Goal: Task Accomplishment & Management: Complete application form

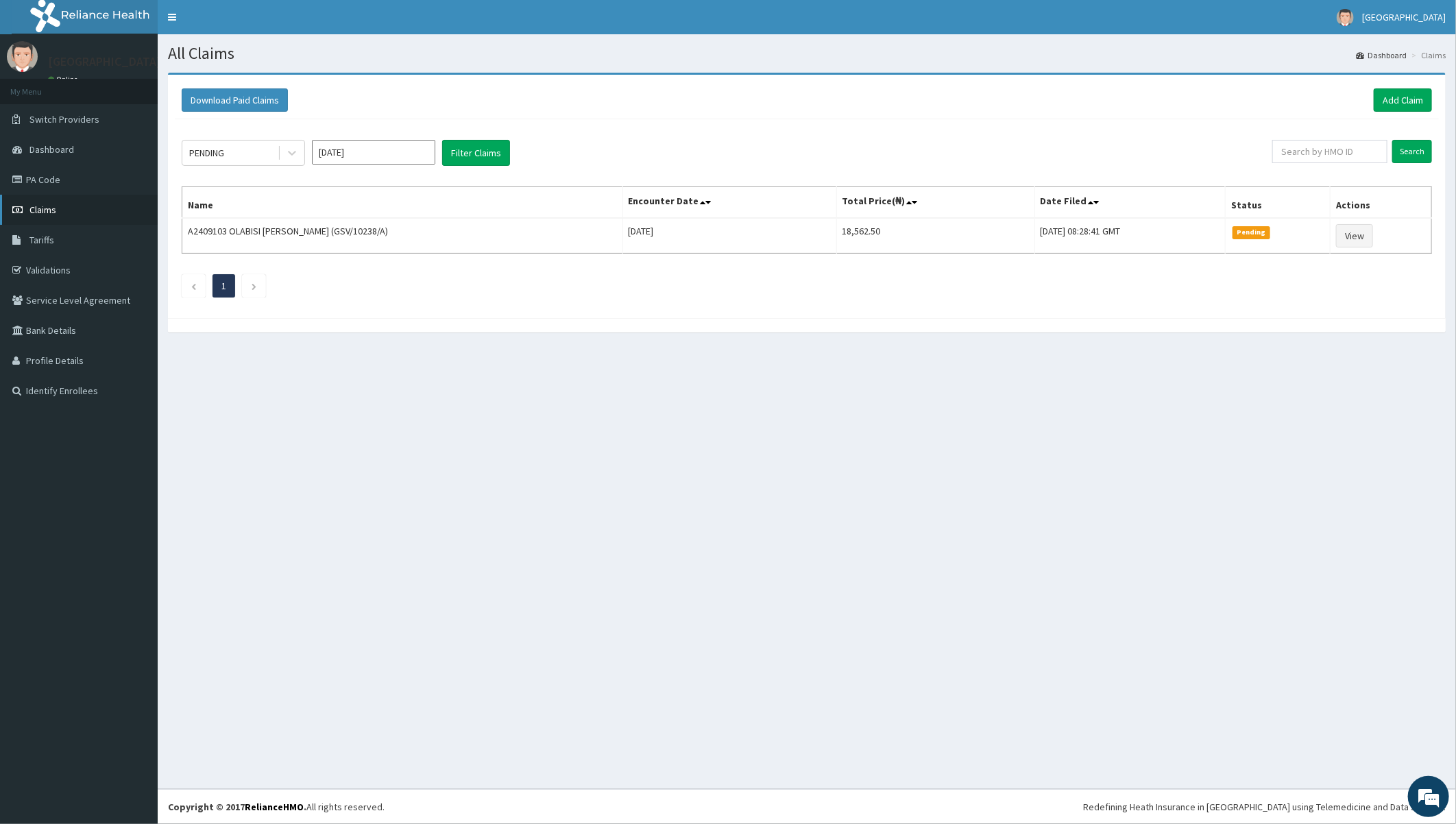
click at [43, 209] on span "Claims" at bounding box center [43, 209] width 26 height 12
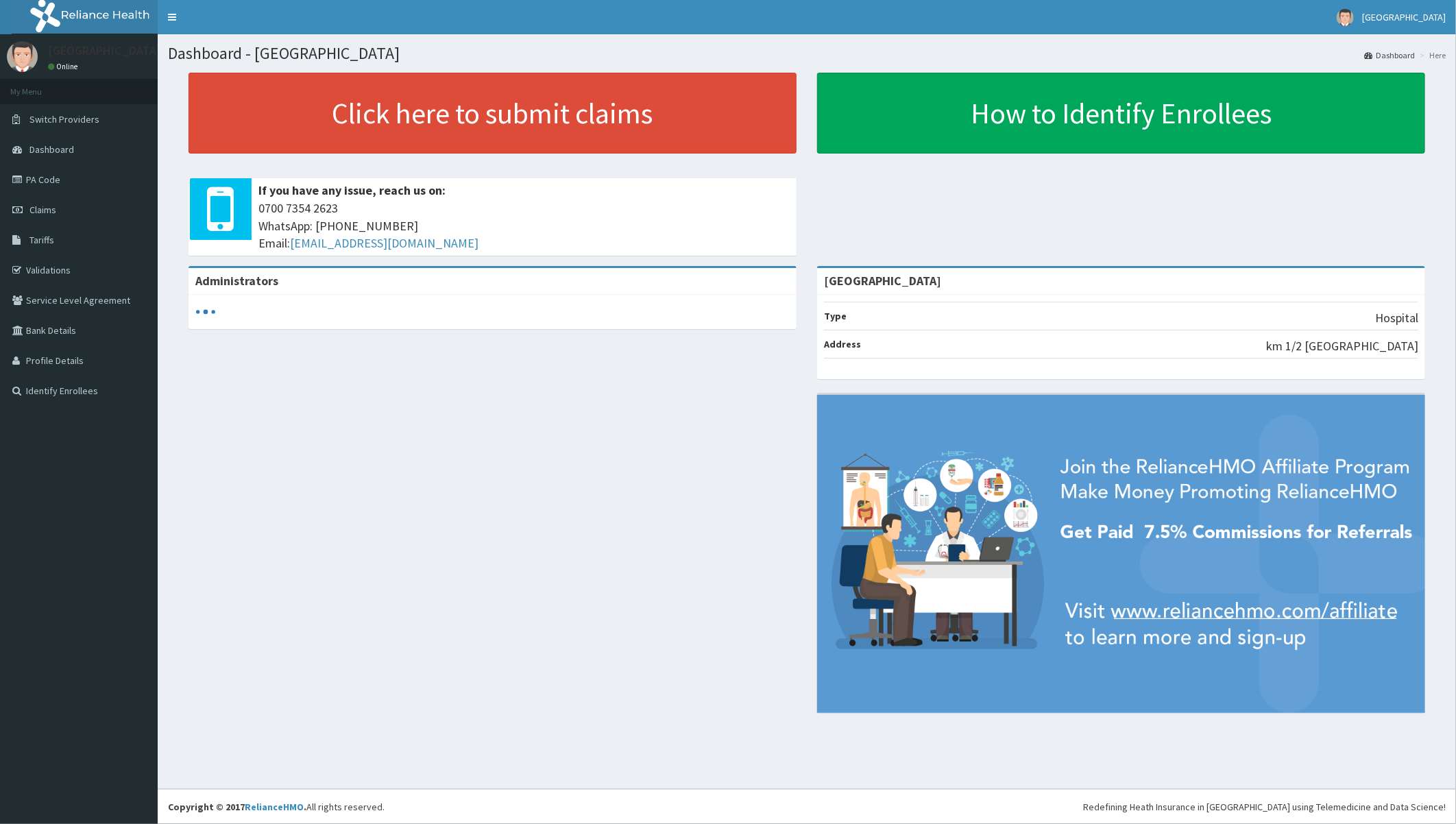
click at [350, 412] on div "Administrators Toun Memorial Hospital Type Hospital Address km 1/2 New ife road…" at bounding box center [807, 495] width 1277 height 460
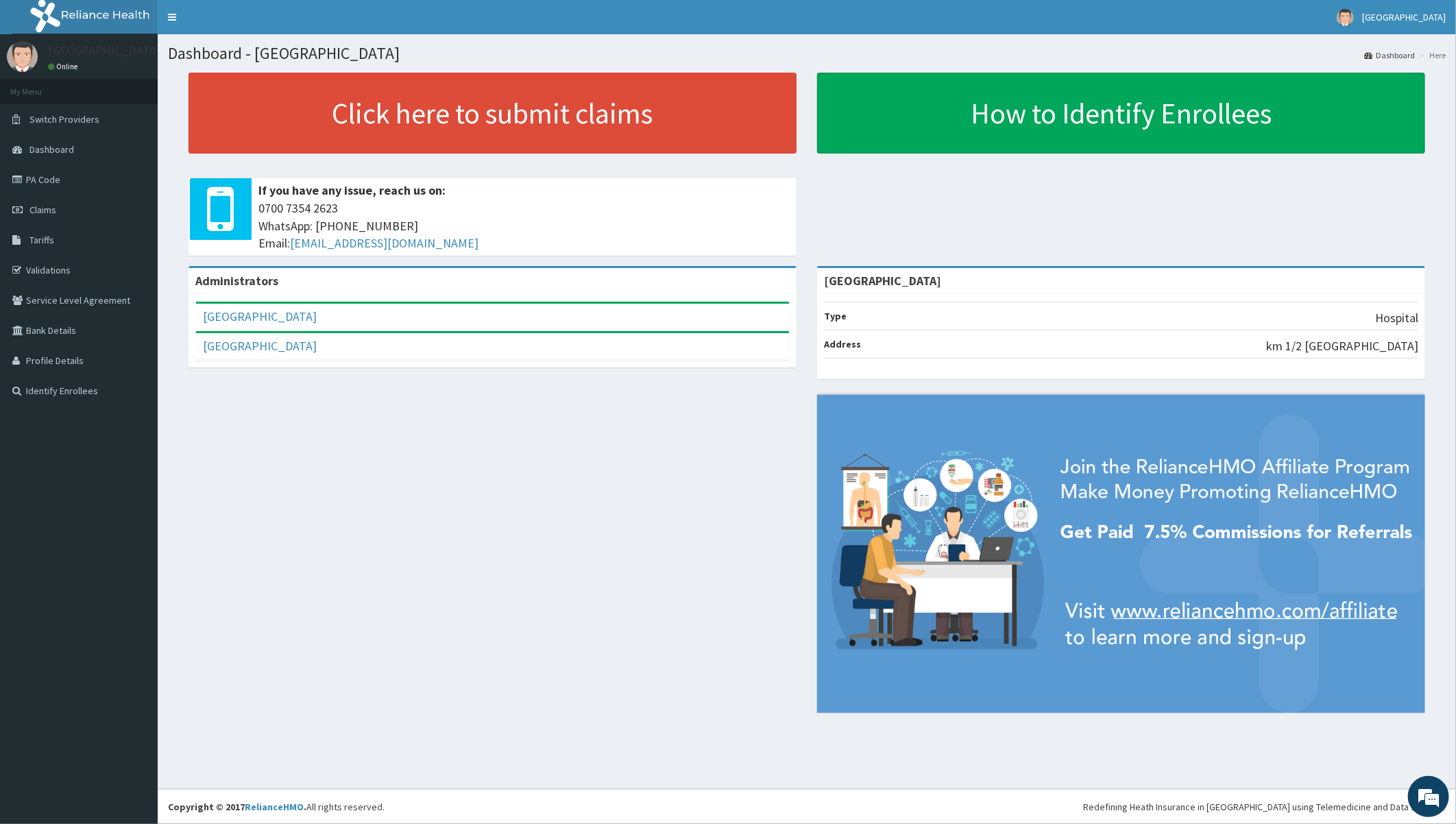
click at [420, 417] on div "Administrators Toun Hospital Full Name Toun Hospital Email Address admin@tounho…" at bounding box center [807, 495] width 1277 height 460
click at [32, 176] on link "PA Code" at bounding box center [78, 180] width 158 height 30
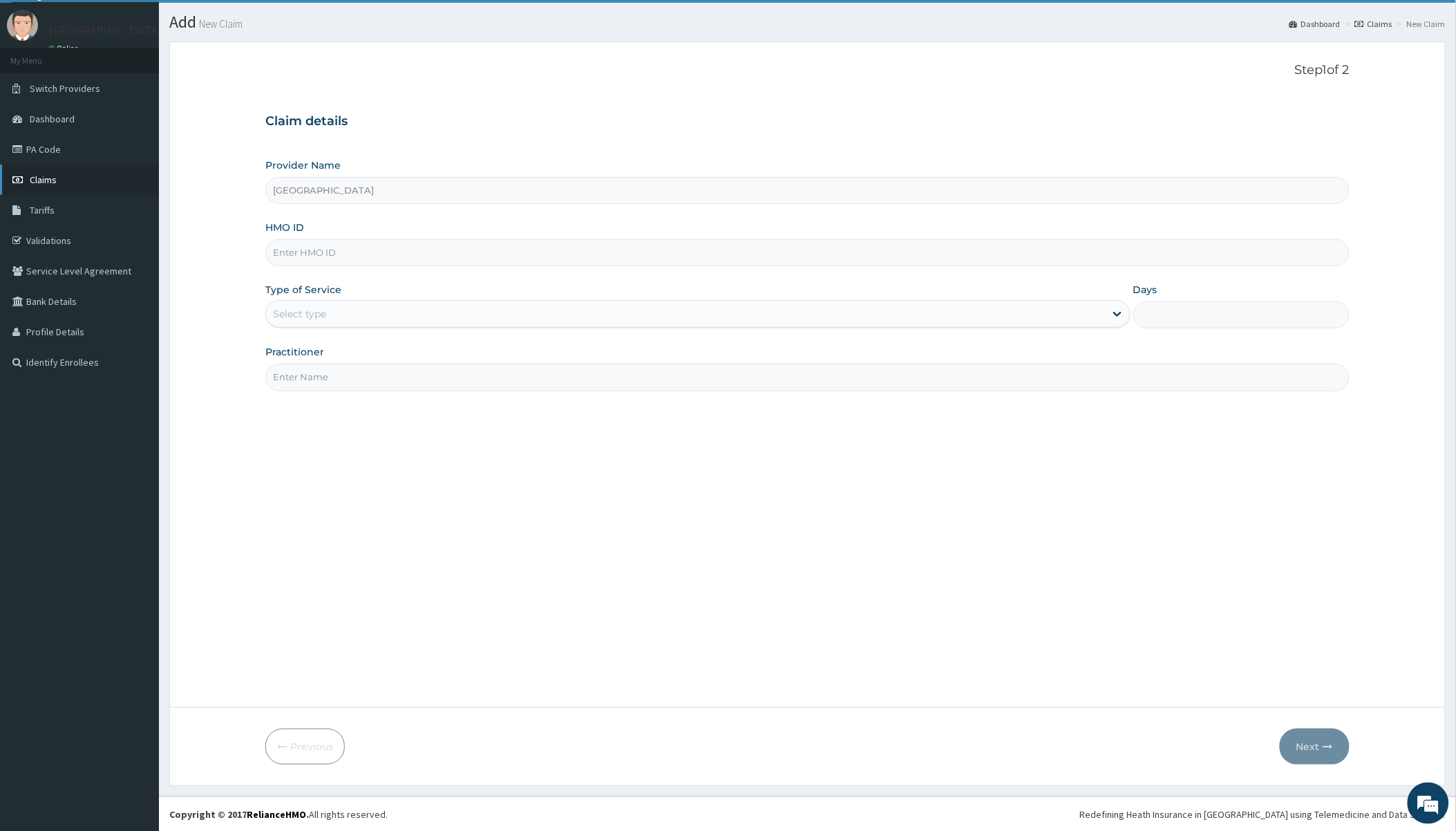
click at [44, 173] on span "Claims" at bounding box center [43, 179] width 27 height 12
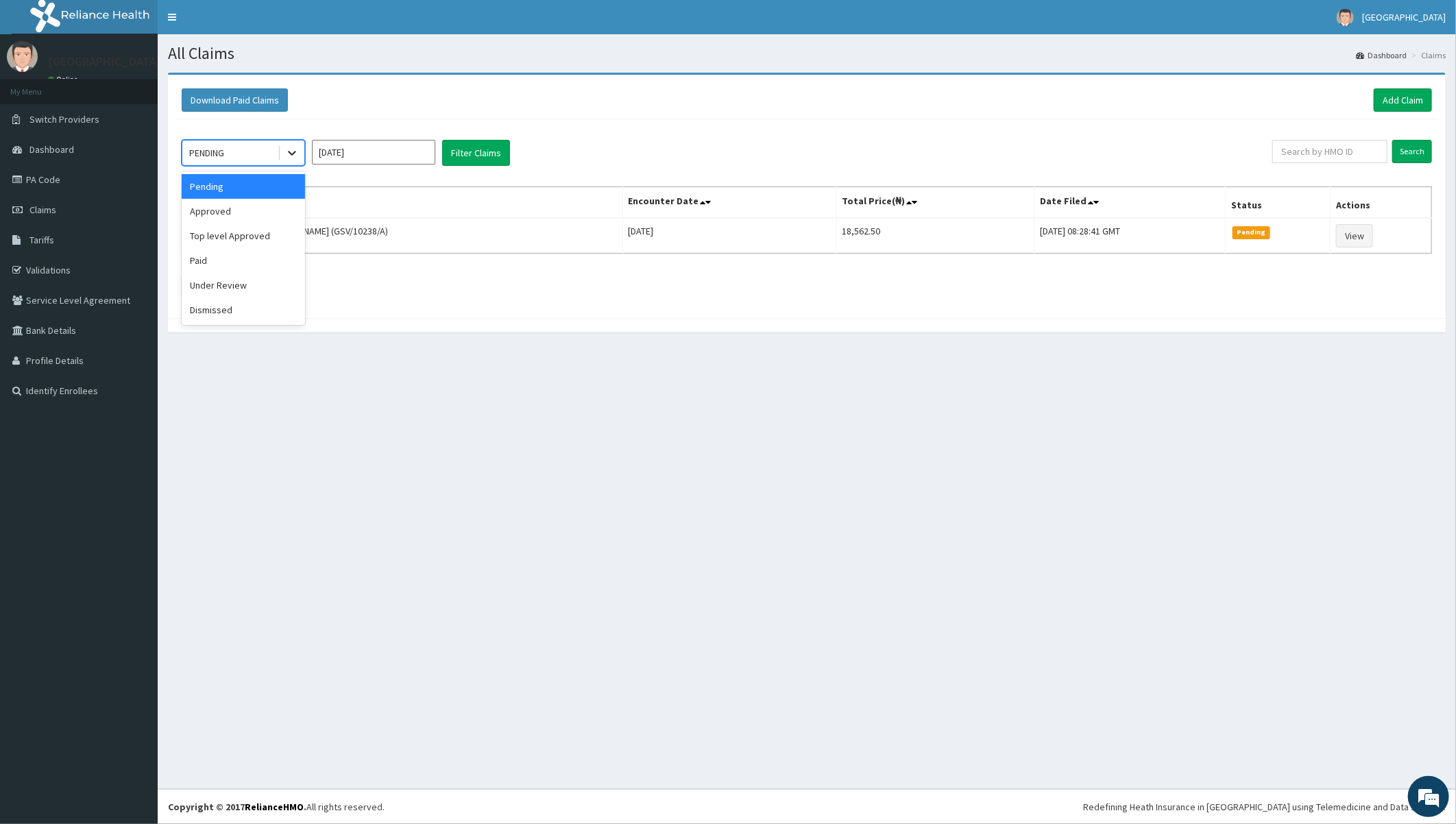
click at [292, 148] on icon at bounding box center [292, 153] width 14 height 14
click at [197, 261] on div "Paid" at bounding box center [243, 261] width 124 height 25
click at [488, 156] on button "Filter Claims" at bounding box center [476, 153] width 68 height 26
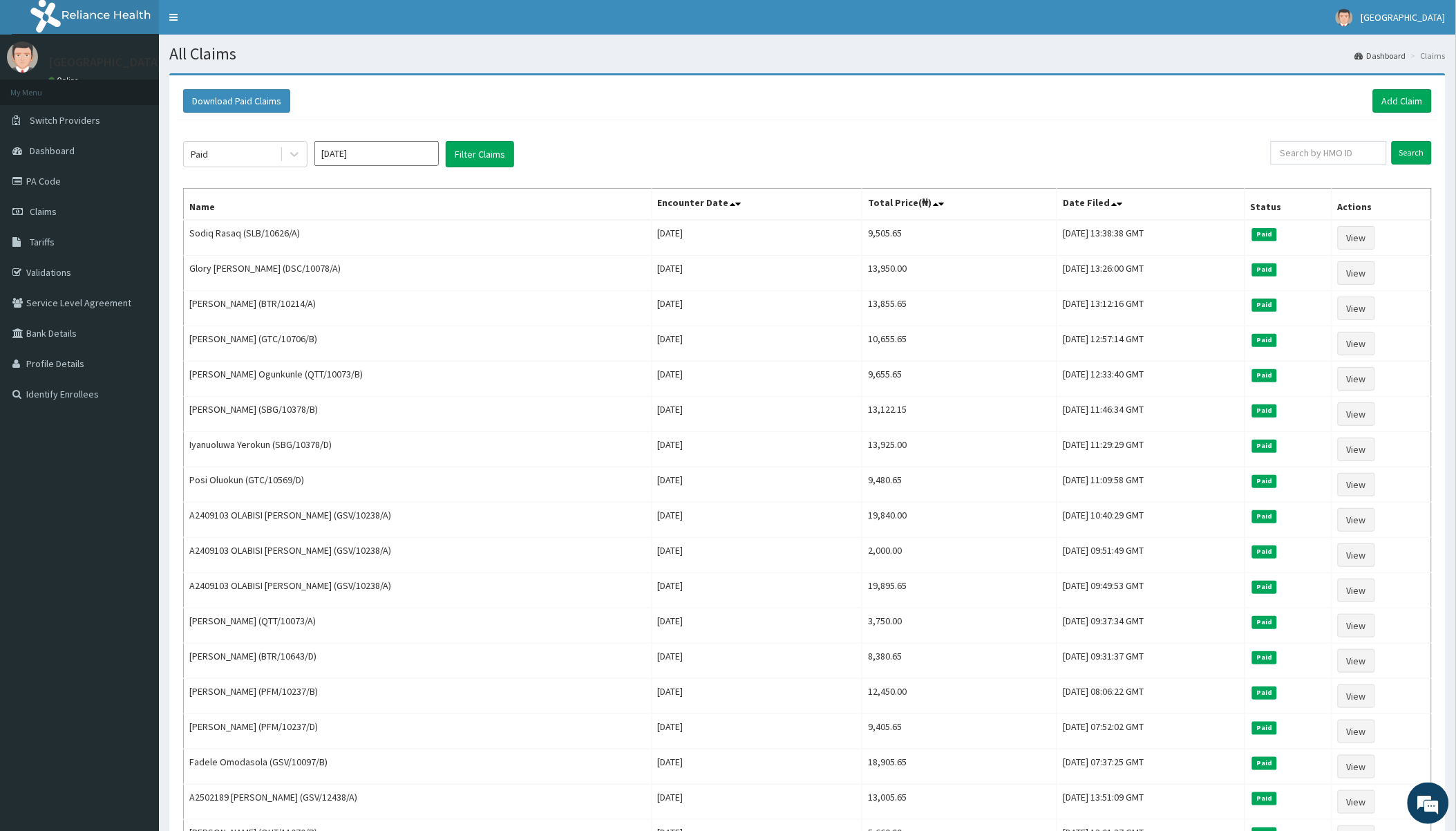
click at [414, 156] on input "Aug 2025" at bounding box center [376, 153] width 125 height 25
click at [388, 268] on div "Aug" at bounding box center [376, 268] width 28 height 26
click at [505, 155] on button "Filter Claims" at bounding box center [480, 154] width 69 height 27
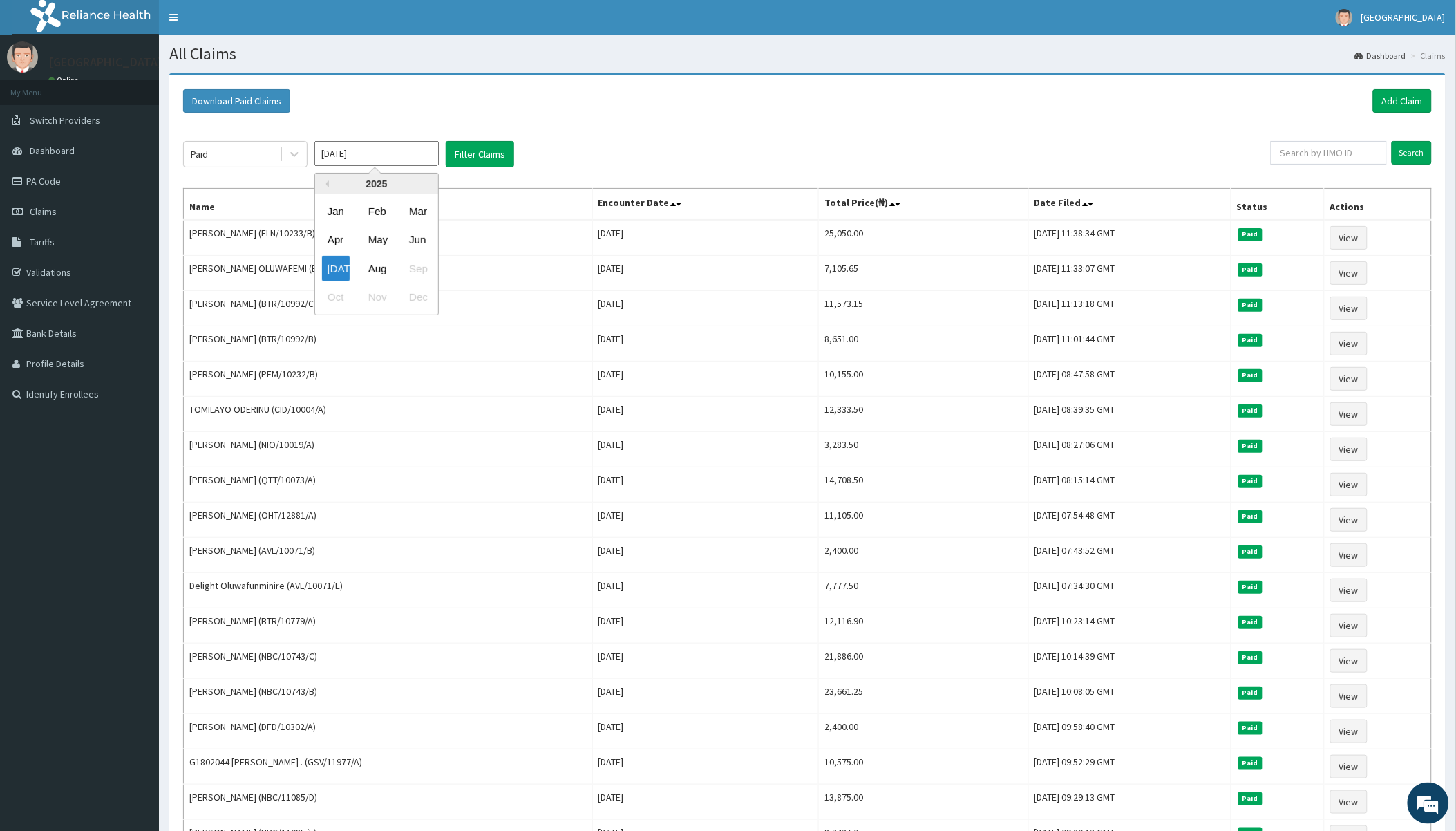
click at [359, 151] on input "Jul 2025" at bounding box center [376, 153] width 125 height 25
click at [399, 148] on input "Jul 2025" at bounding box center [376, 153] width 125 height 25
click at [412, 266] on div "Jul Aug Sep" at bounding box center [376, 269] width 123 height 29
click at [415, 267] on div "Jul Aug Sep" at bounding box center [376, 269] width 123 height 29
click at [411, 264] on div "Jul Aug Sep" at bounding box center [376, 269] width 123 height 29
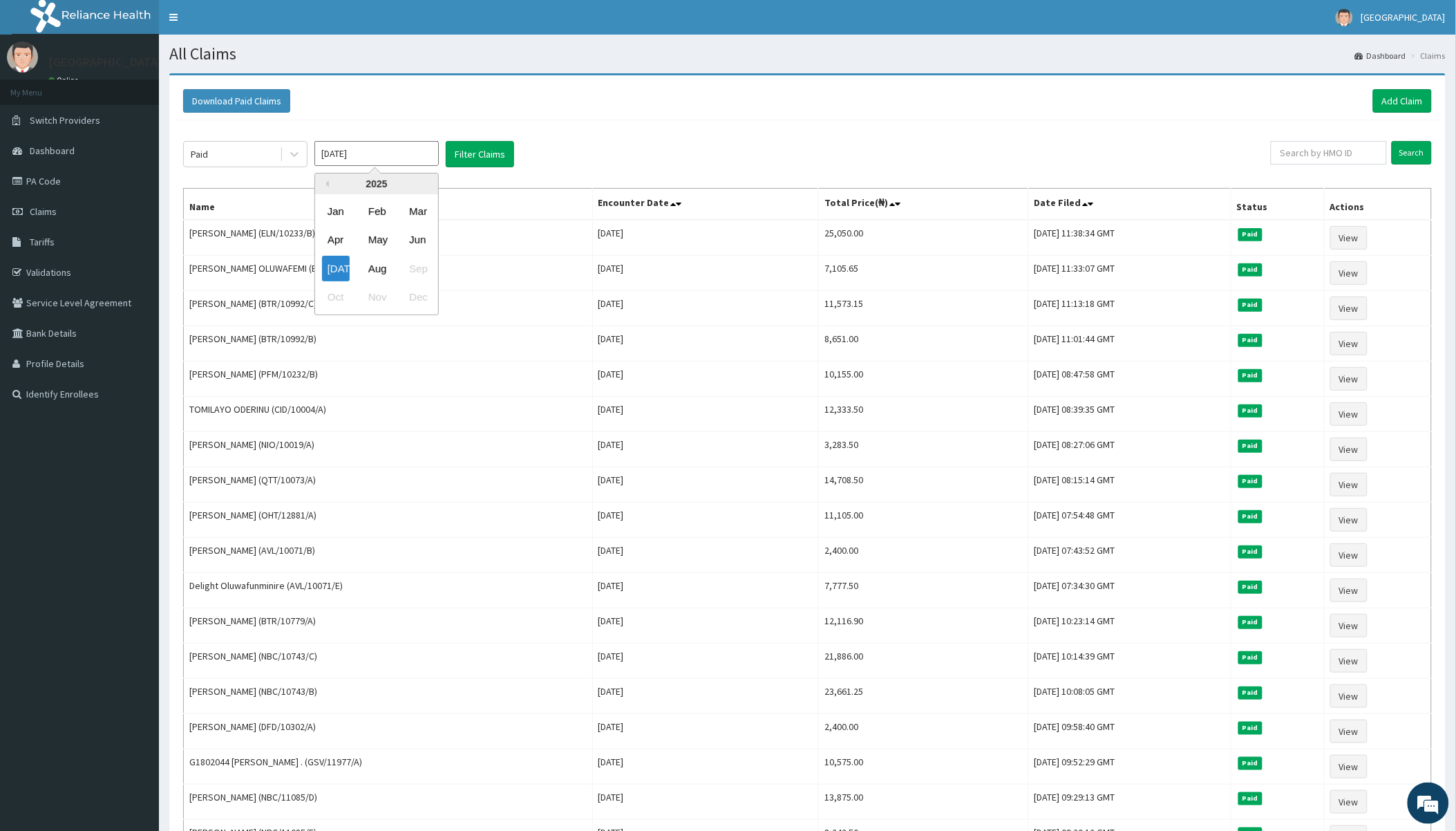
drag, startPoint x: 404, startPoint y: 266, endPoint x: 425, endPoint y: 266, distance: 21.0
click at [404, 267] on div "Jul Aug Sep" at bounding box center [376, 269] width 123 height 29
click at [436, 266] on div "Jul Aug Sep" at bounding box center [376, 269] width 123 height 29
click at [427, 268] on div "Jul Aug Sep" at bounding box center [376, 269] width 123 height 29
click at [427, 270] on div "Jul Aug Sep" at bounding box center [376, 269] width 123 height 29
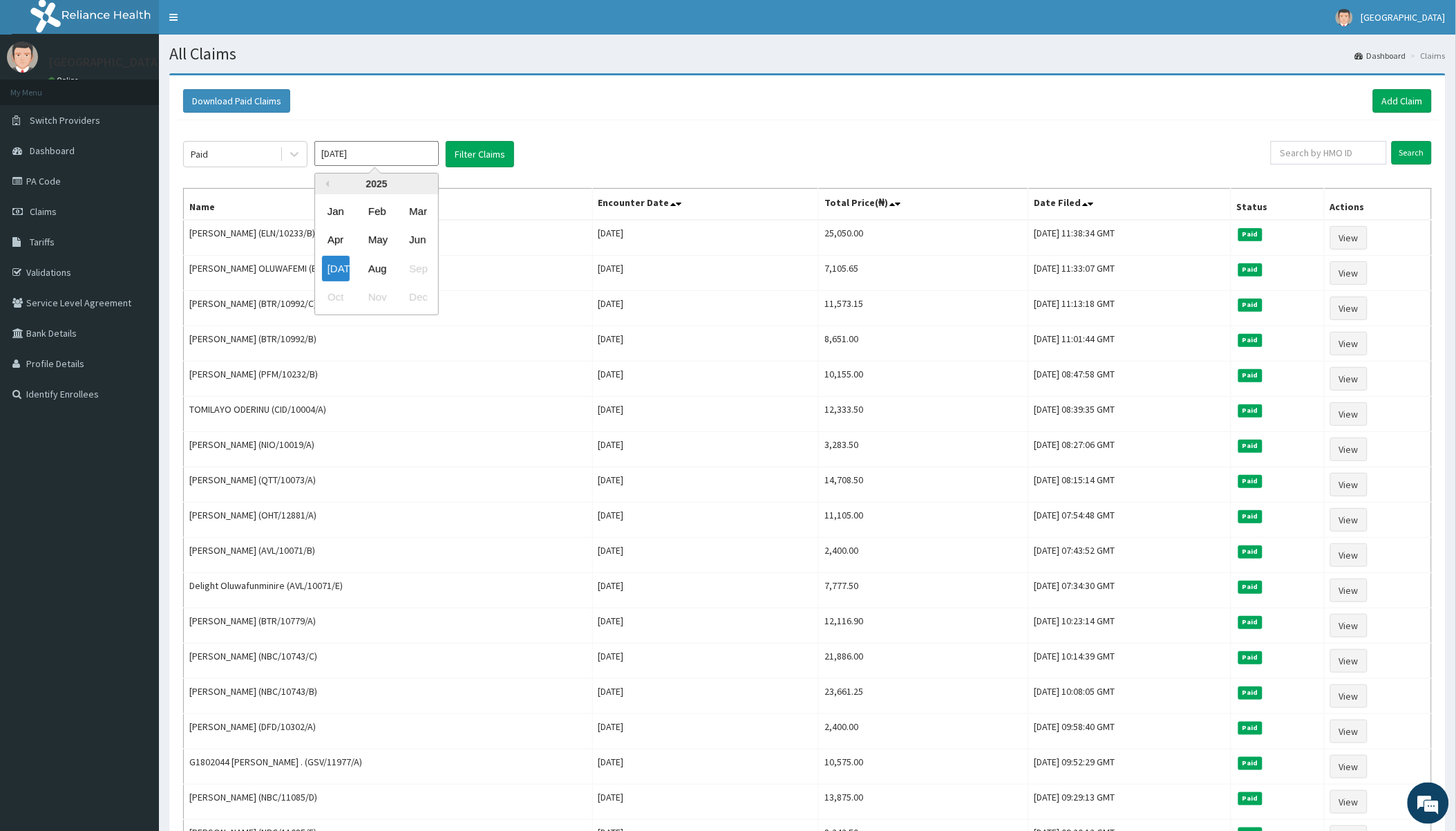
click at [427, 270] on div "Jul Aug Sep" at bounding box center [376, 269] width 123 height 29
click at [339, 271] on div "Jul" at bounding box center [335, 268] width 28 height 26
click at [393, 154] on input "Jun 2025" at bounding box center [376, 153] width 125 height 25
click at [427, 266] on div "Jul Aug Sep" at bounding box center [376, 269] width 123 height 29
click at [424, 271] on div "Jul Aug Sep" at bounding box center [376, 269] width 123 height 29
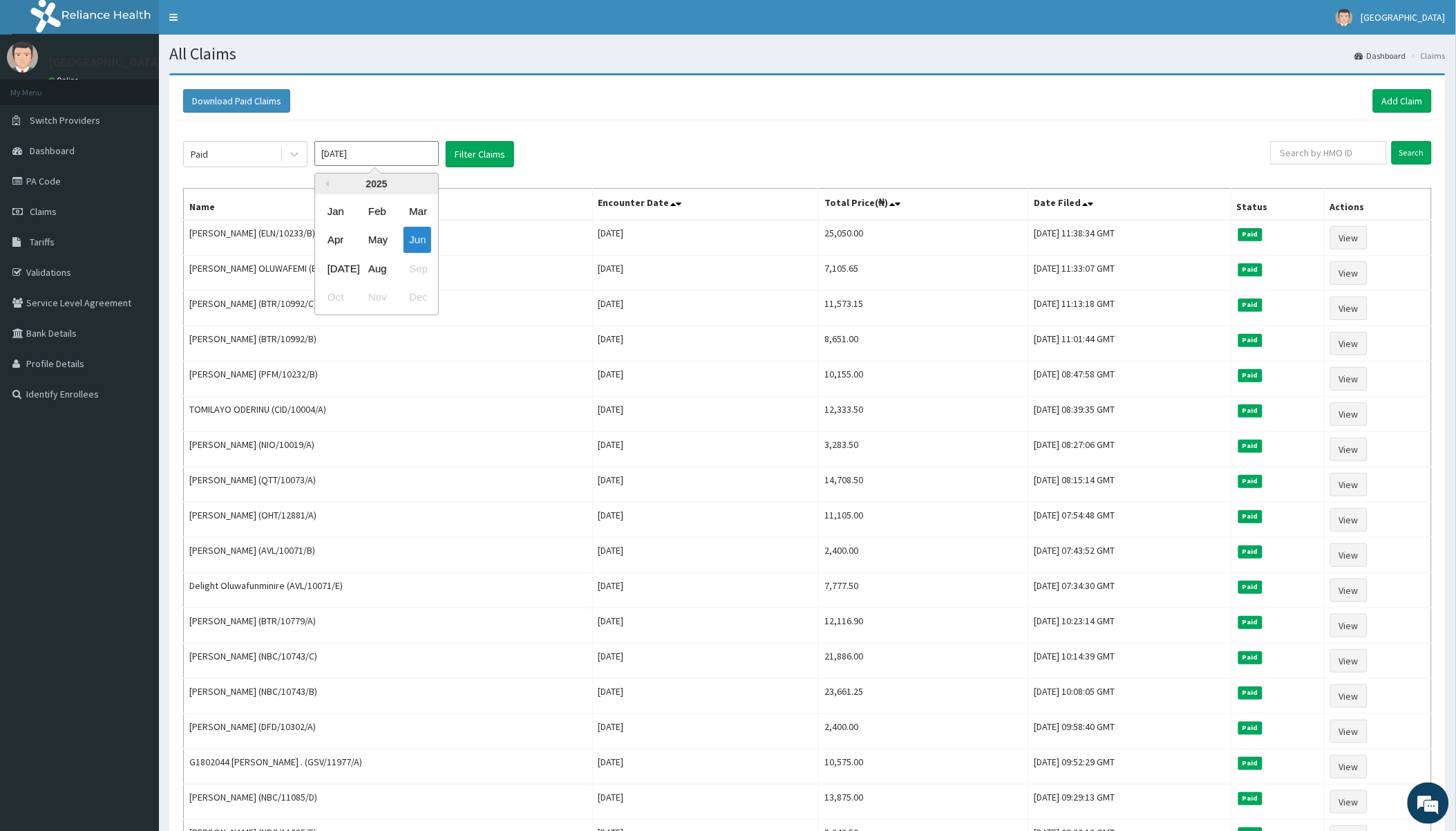
click at [424, 270] on div "Jul Aug Sep" at bounding box center [376, 269] width 123 height 29
click at [418, 268] on div "Jul Aug Sep" at bounding box center [376, 269] width 123 height 29
drag, startPoint x: 417, startPoint y: 268, endPoint x: 408, endPoint y: 265, distance: 9.5
click at [408, 265] on div "Jul Aug Sep" at bounding box center [376, 269] width 123 height 29
click at [393, 266] on div "Jul Aug Sep" at bounding box center [376, 269] width 123 height 29
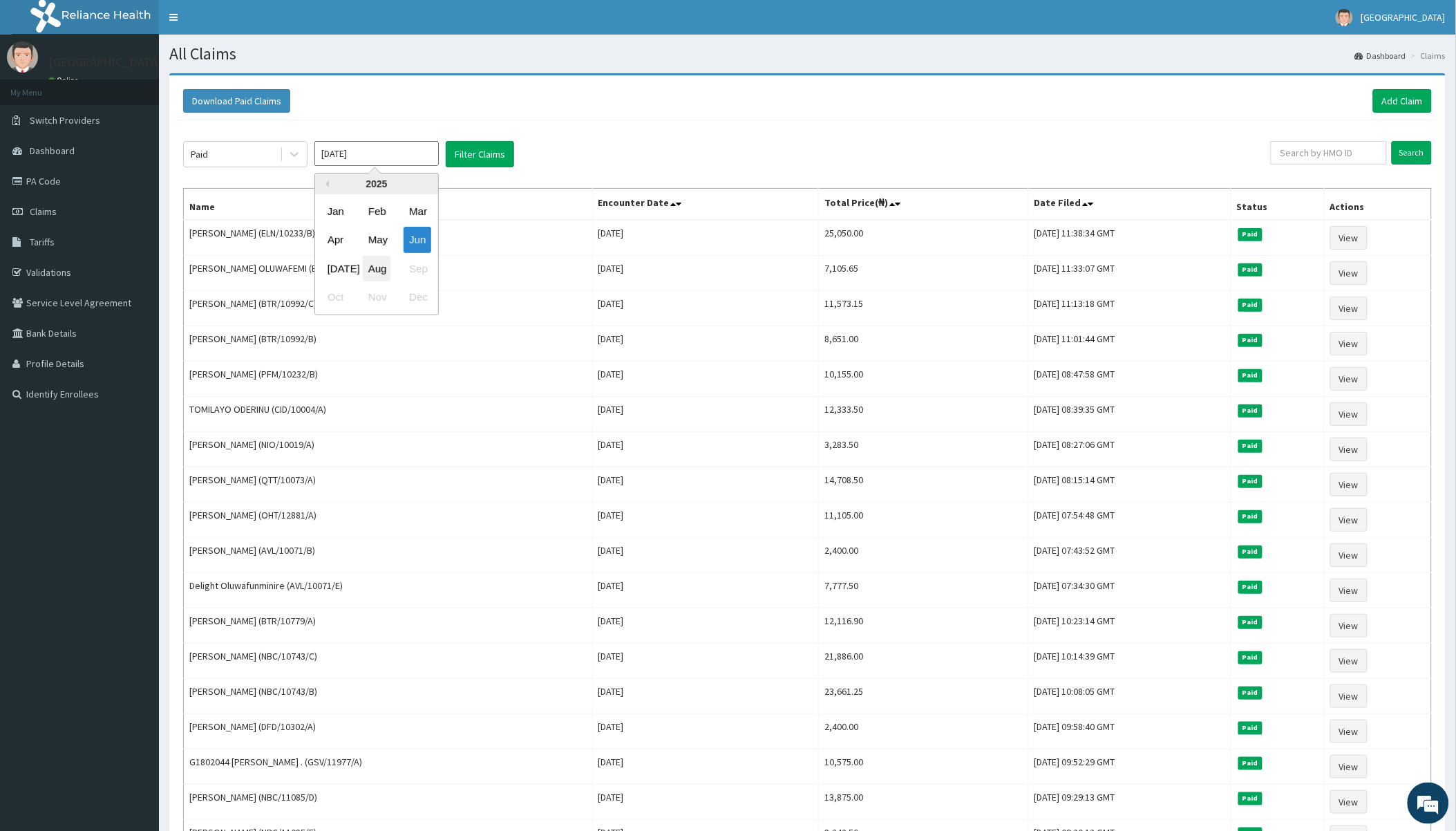
click at [388, 267] on div "Aug" at bounding box center [376, 268] width 28 height 26
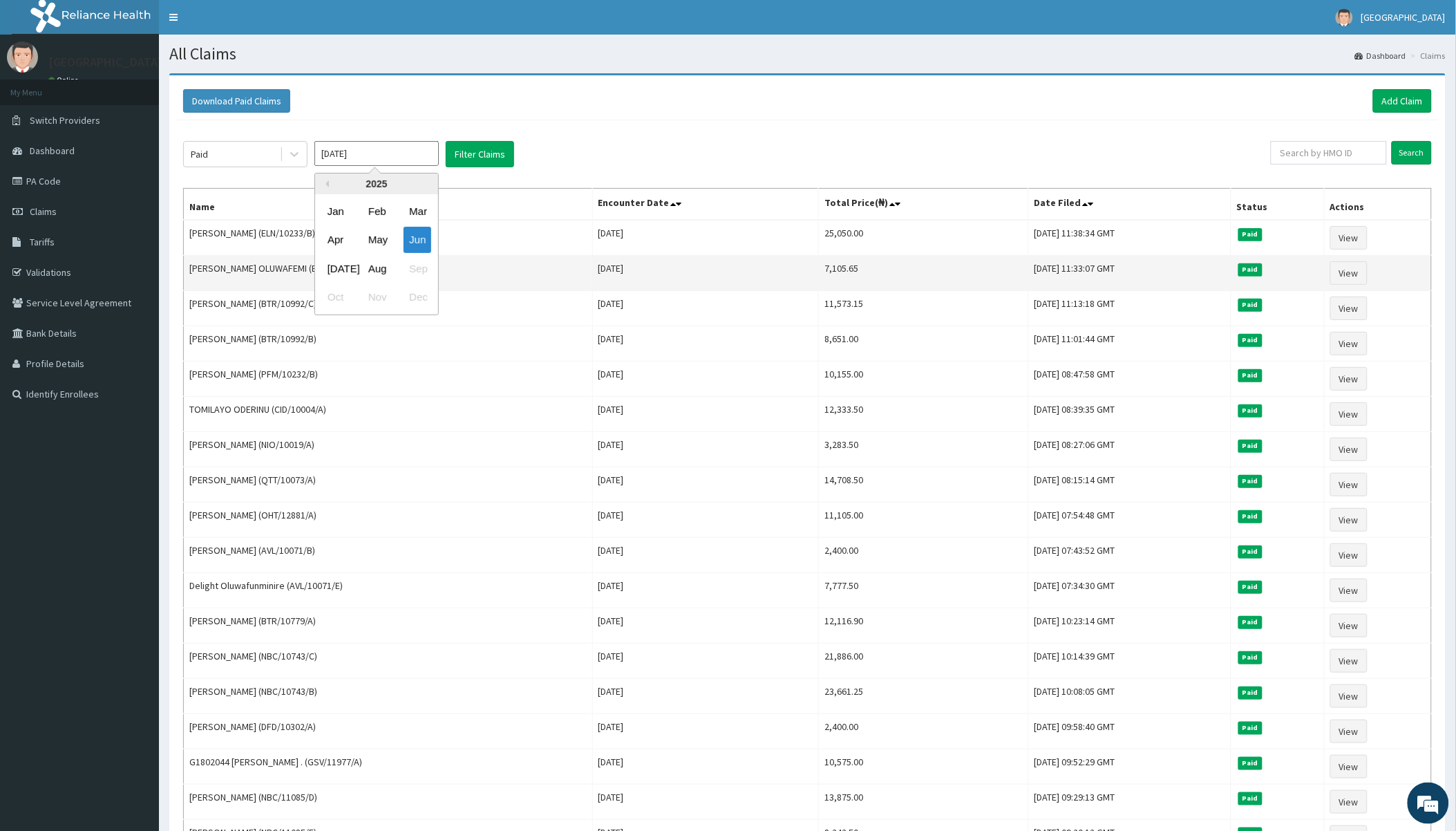
type input "Jul 2025"
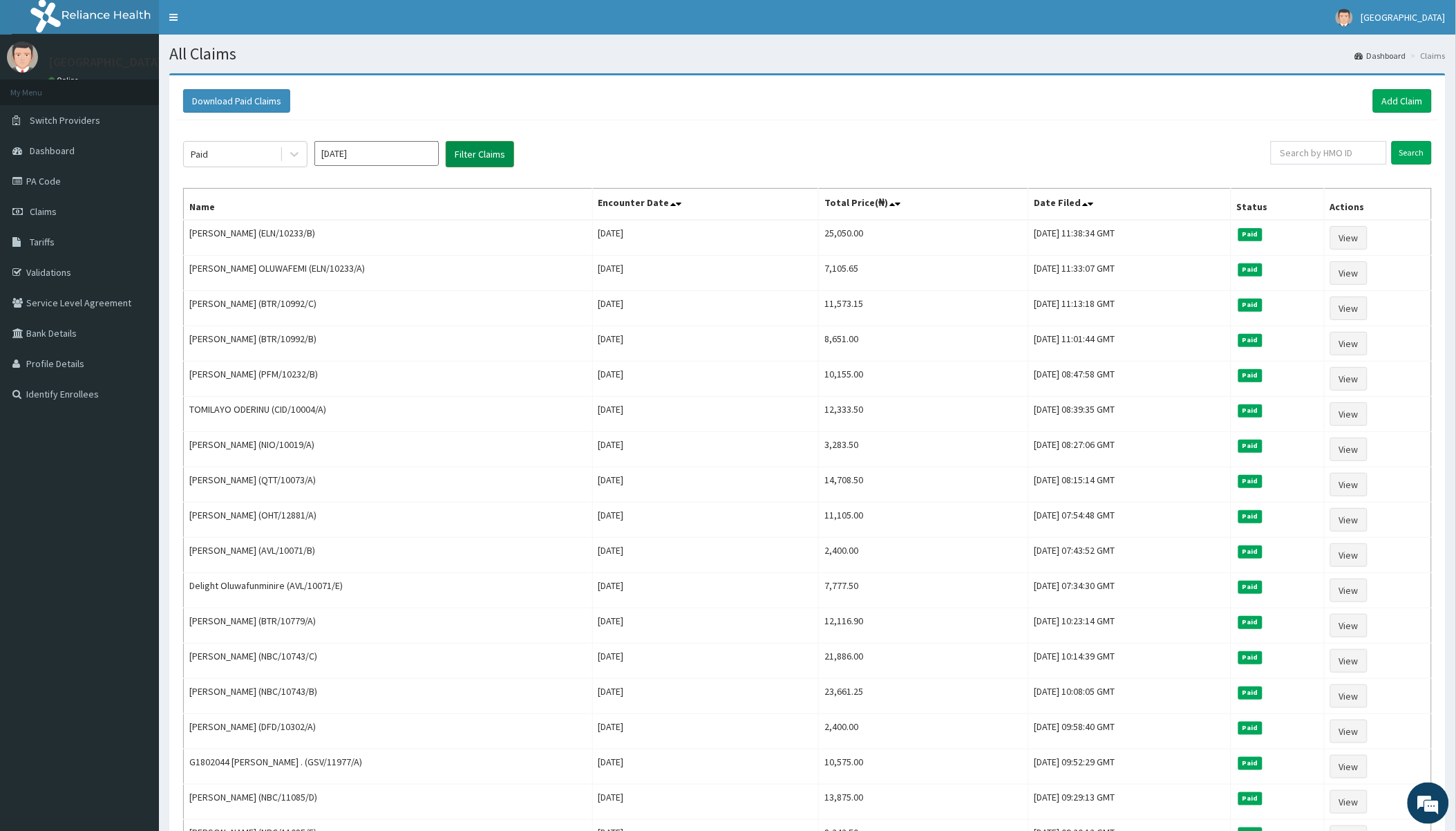
click at [477, 144] on button "Filter Claims" at bounding box center [480, 154] width 69 height 27
click at [479, 151] on button "Filter Claims" at bounding box center [480, 154] width 69 height 27
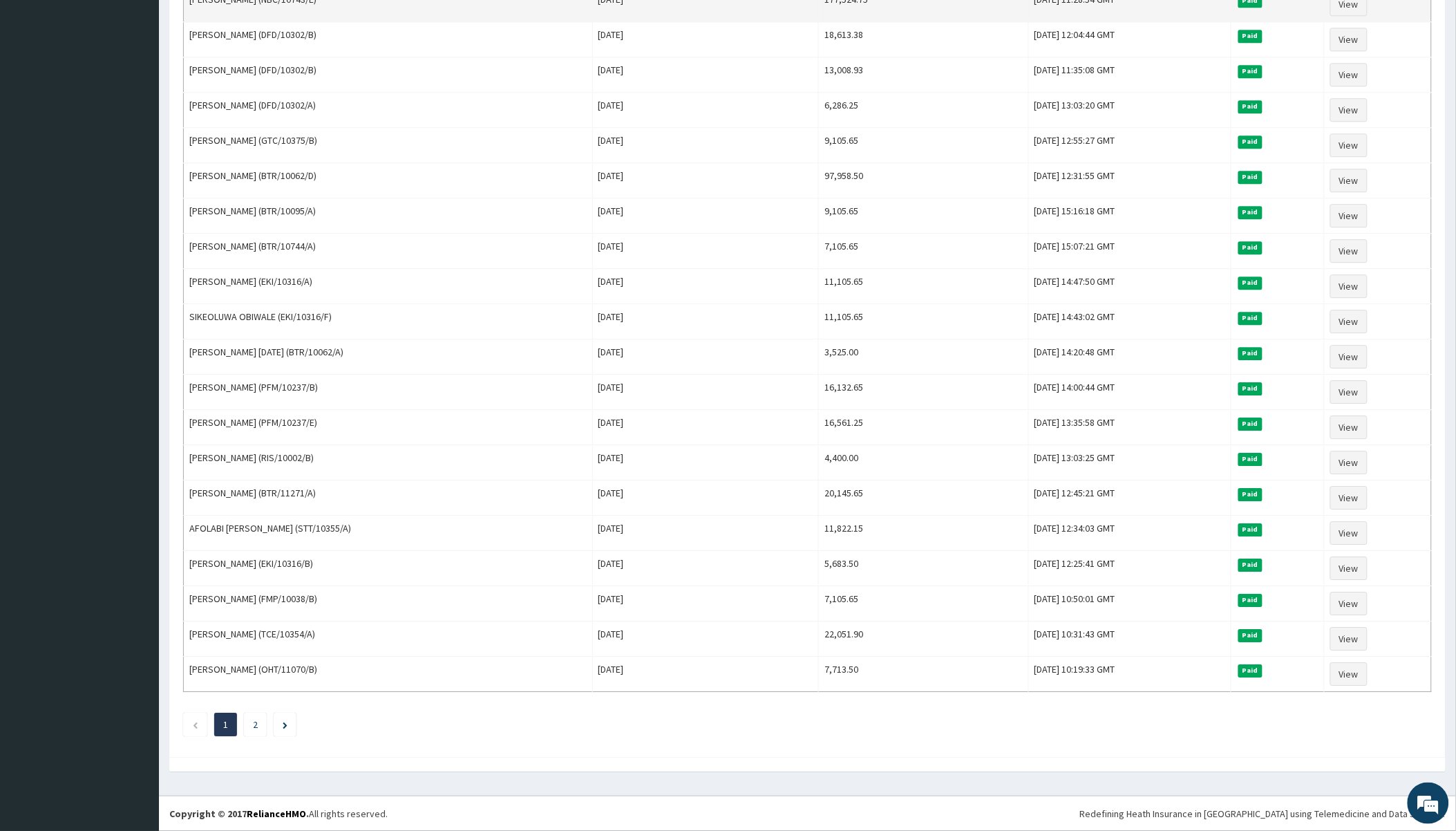
scroll to position [1300, 0]
click at [258, 729] on li "2" at bounding box center [255, 724] width 23 height 24
click at [252, 721] on li "2" at bounding box center [255, 724] width 23 height 24
click at [255, 723] on link "2" at bounding box center [254, 724] width 5 height 12
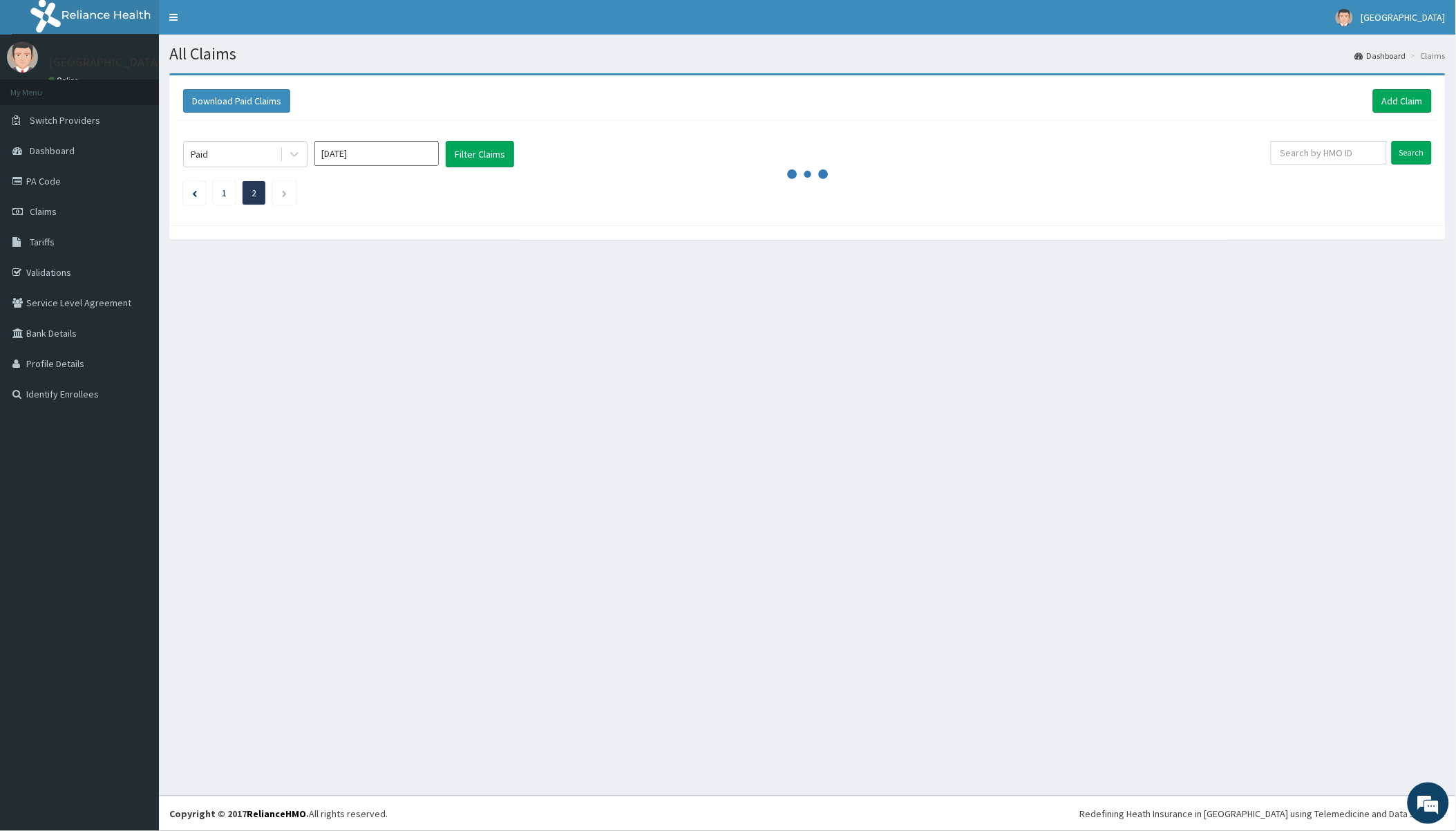
scroll to position [0, 0]
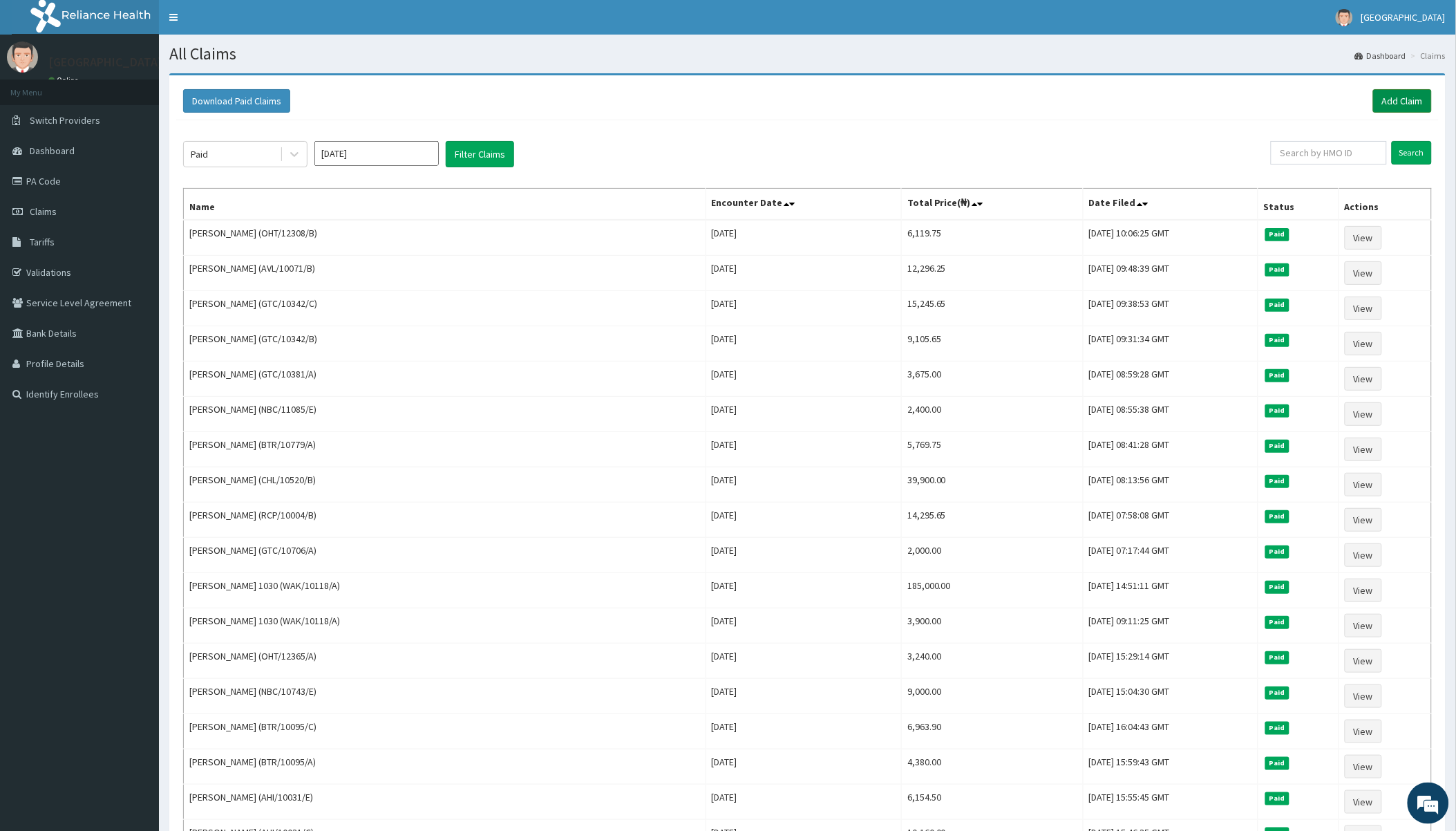
click at [1405, 94] on link "Add Claim" at bounding box center [1403, 101] width 59 height 24
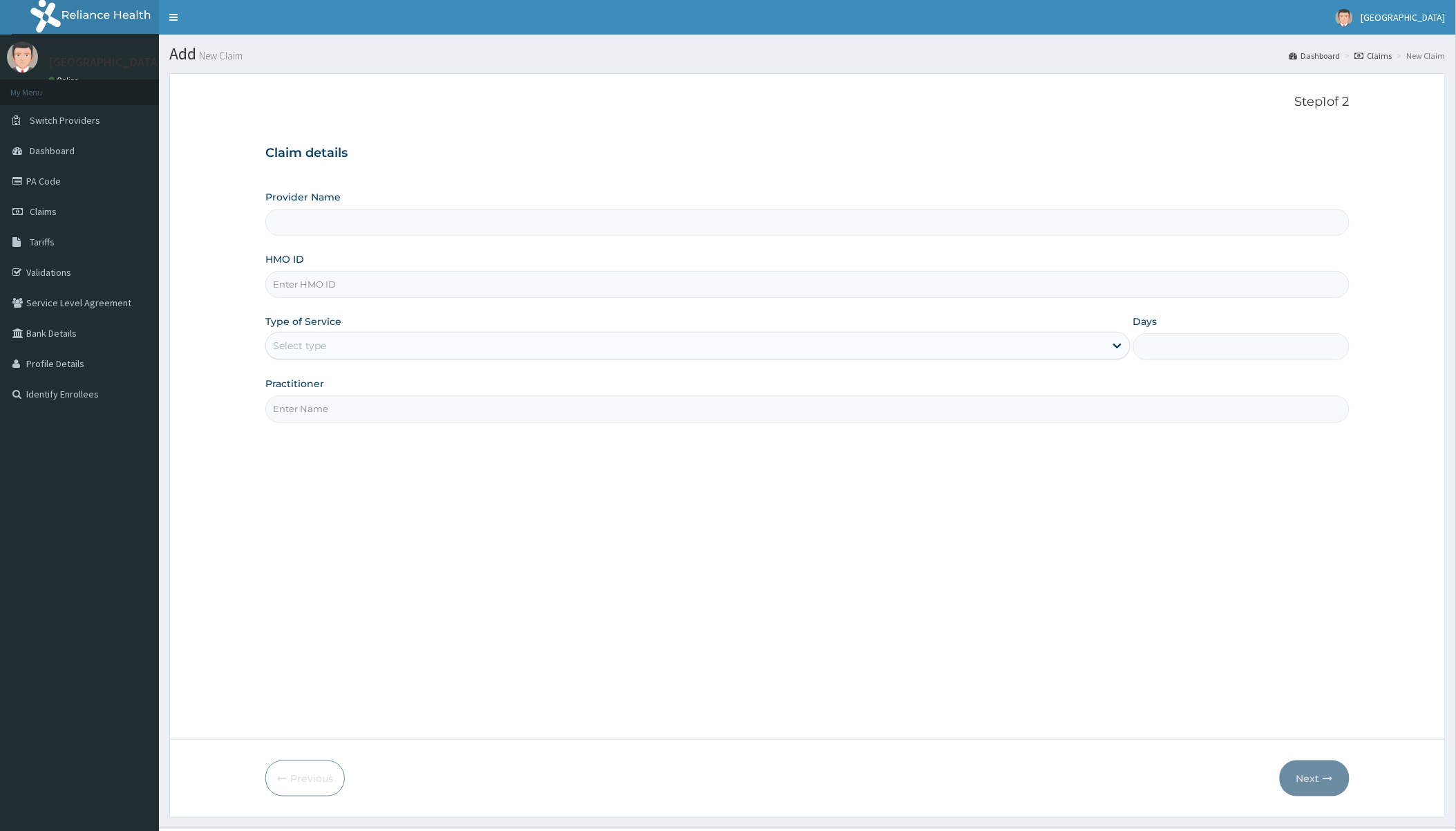
click at [349, 231] on input "Provider Name" at bounding box center [807, 222] width 1083 height 27
type input "[GEOGRAPHIC_DATA]"
drag, startPoint x: 368, startPoint y: 287, endPoint x: 380, endPoint y: 283, distance: 12.6
click at [369, 286] on input "HMO ID" at bounding box center [807, 284] width 1083 height 27
paste input "OHT/12308/B"
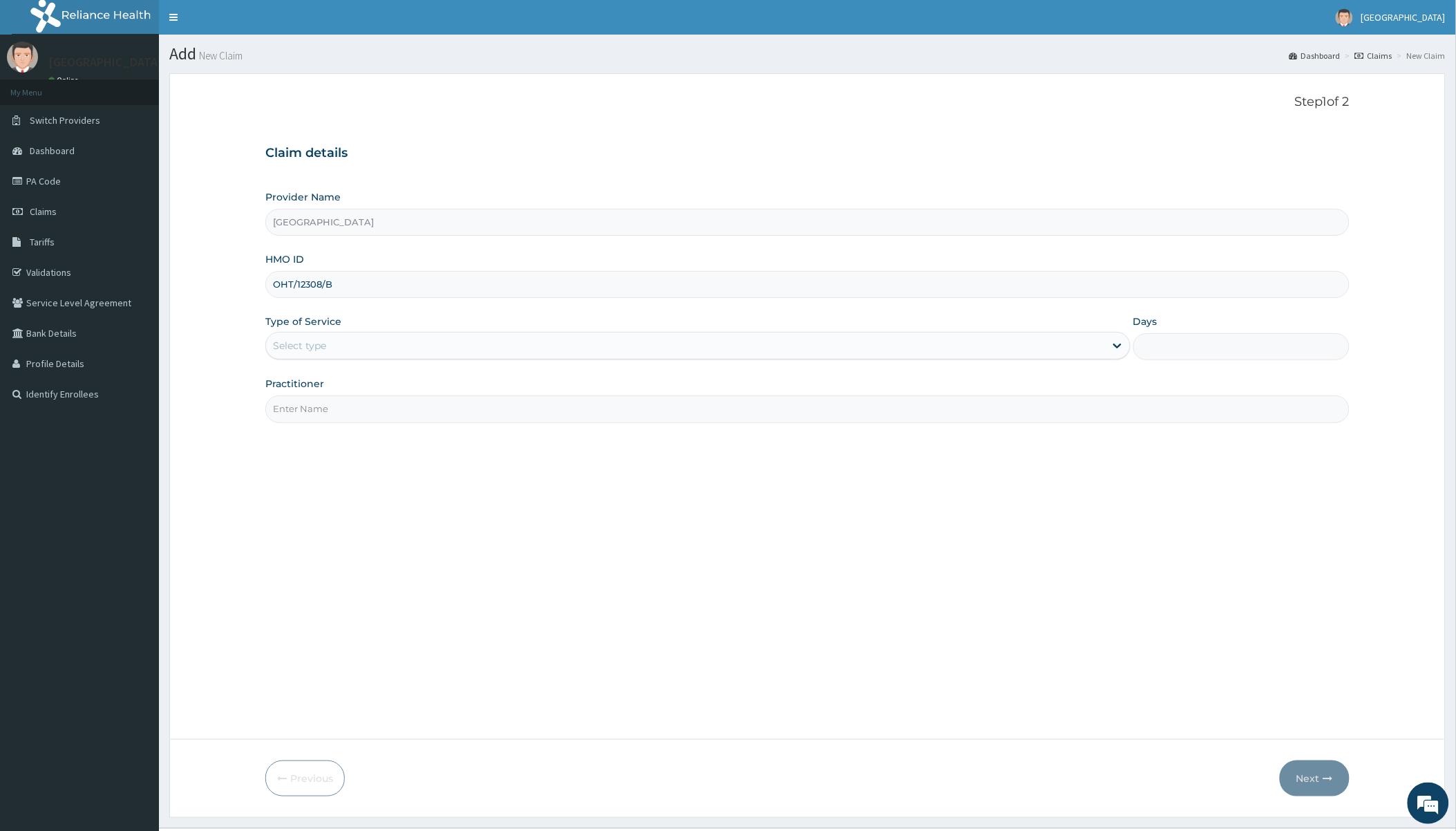
type input "OHT/12308/B"
click at [309, 349] on div "Select type" at bounding box center [300, 345] width 53 height 14
click at [457, 166] on div "Claim details Provider Name Toun Memorial Hospital HMO ID OHT/12308/B Type of S…" at bounding box center [807, 277] width 1083 height 291
click at [315, 346] on div "Select type" at bounding box center [300, 345] width 53 height 14
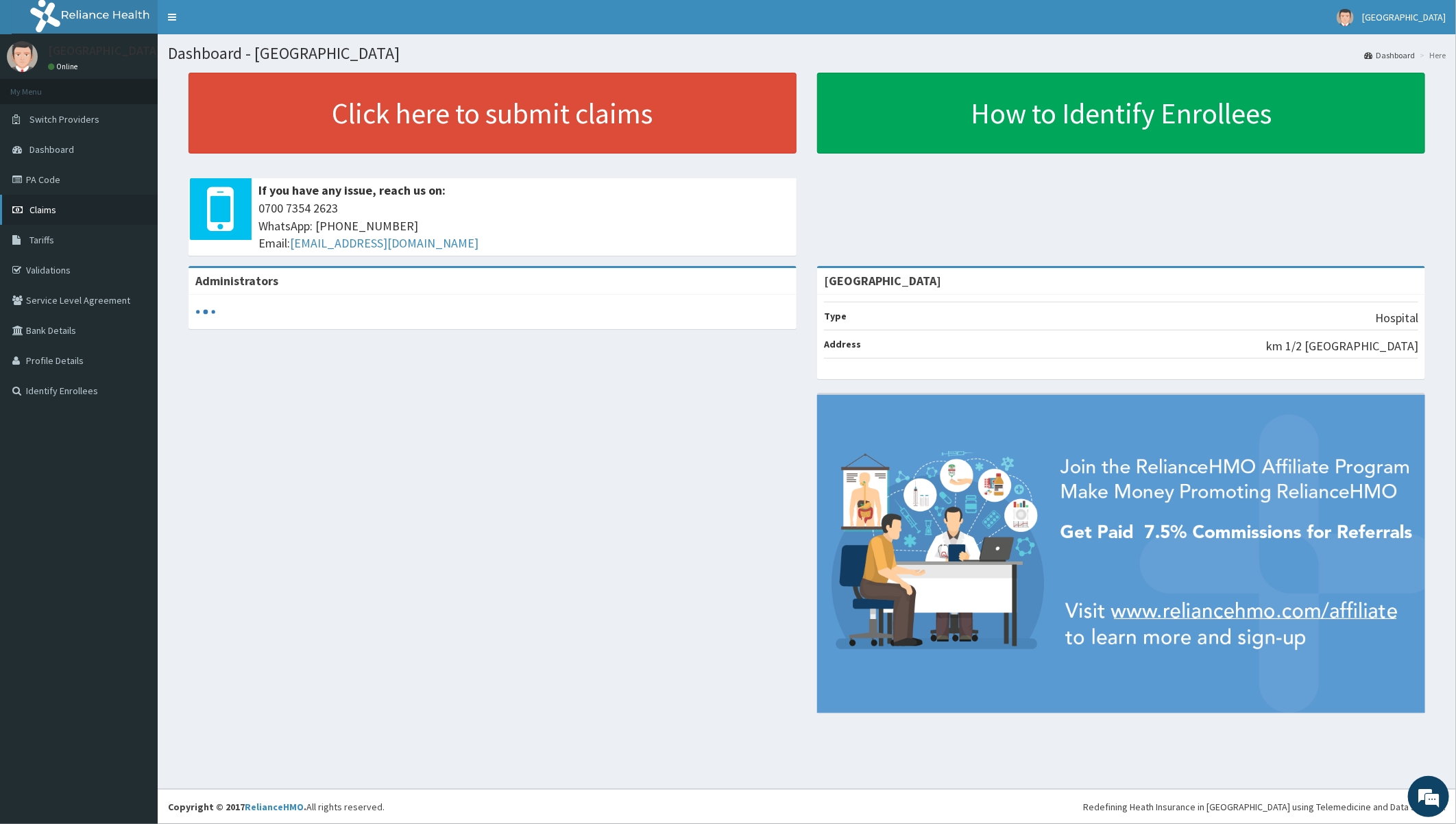
click at [38, 201] on link "Claims" at bounding box center [78, 210] width 158 height 30
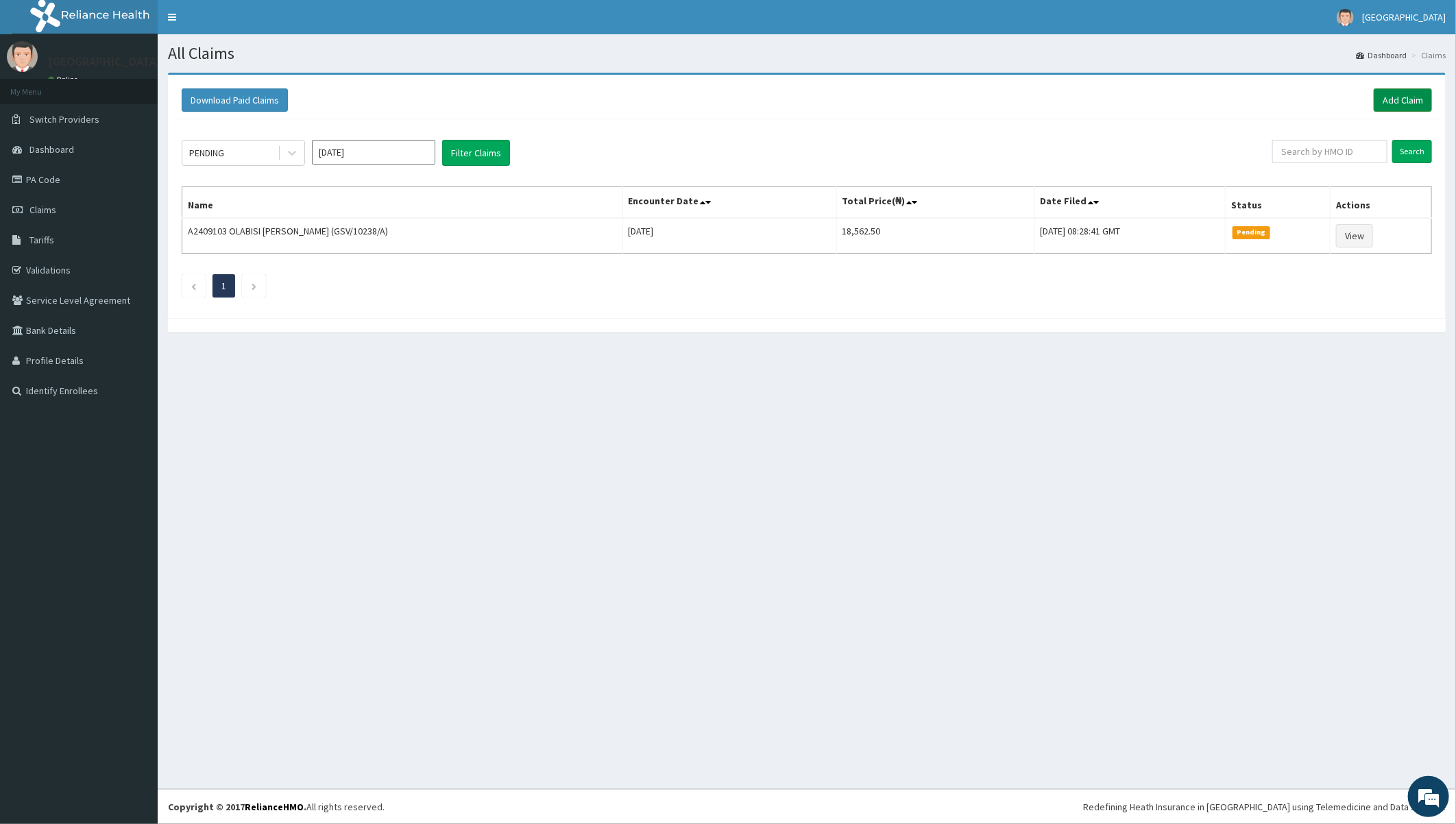
click at [1403, 100] on link "Add Claim" at bounding box center [1403, 100] width 59 height 24
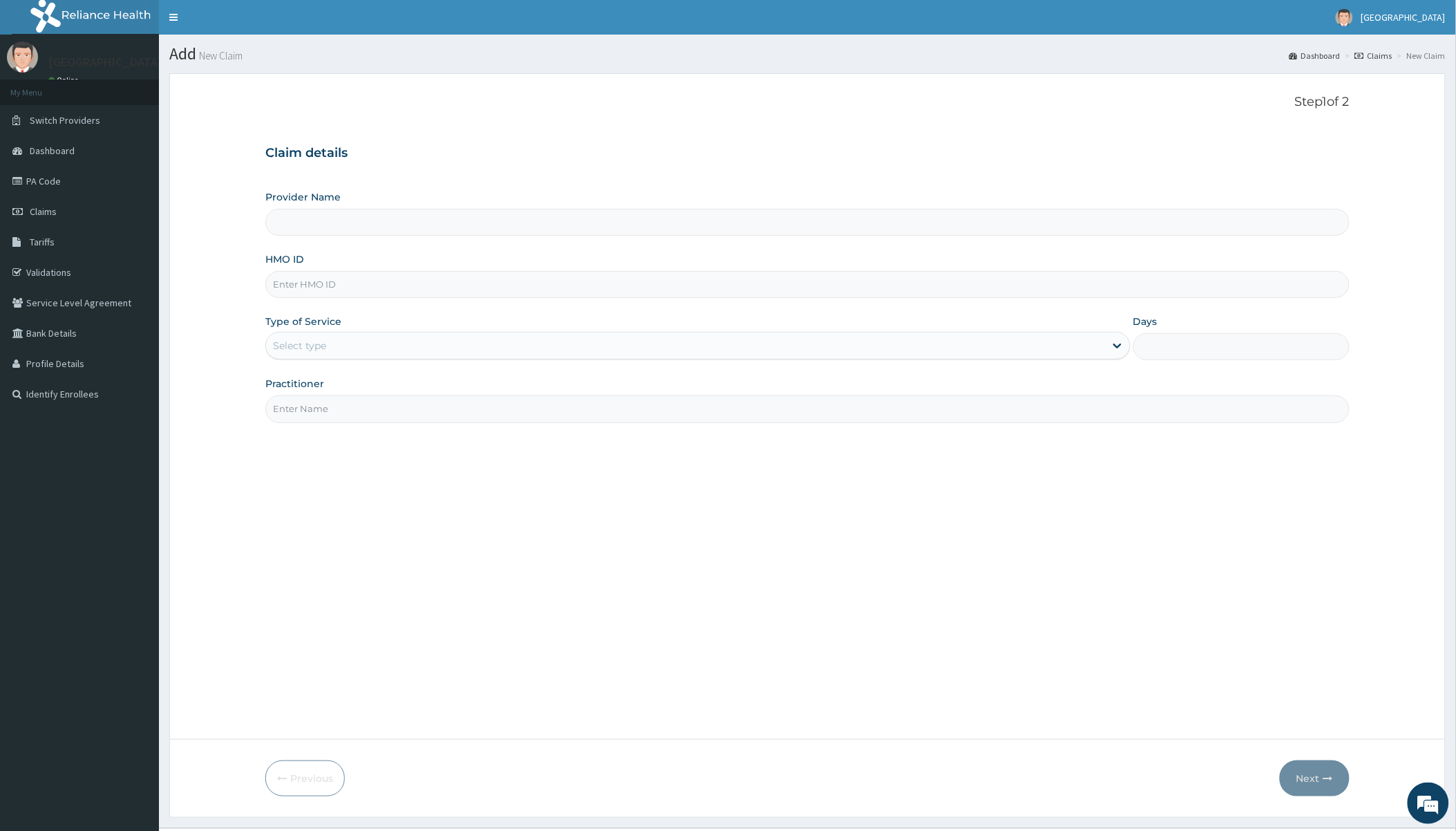
click at [466, 284] on input "HMO ID" at bounding box center [807, 284] width 1083 height 27
paste input "OHT/12308/B"
type input "OHT/12308/B"
type input "[GEOGRAPHIC_DATA]"
type input "OHT/12308/B"
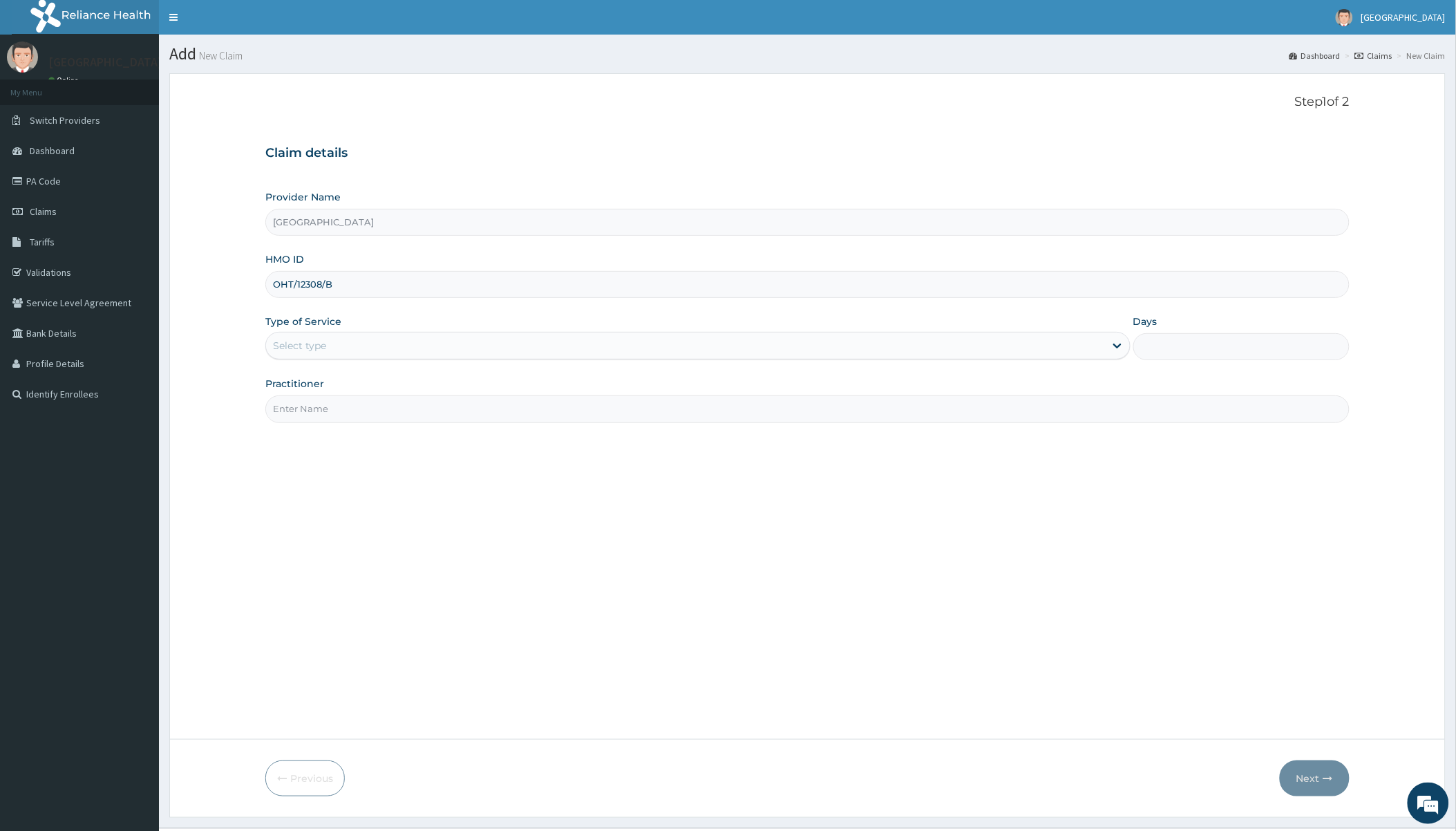
click at [366, 344] on div "Select type" at bounding box center [685, 345] width 839 height 22
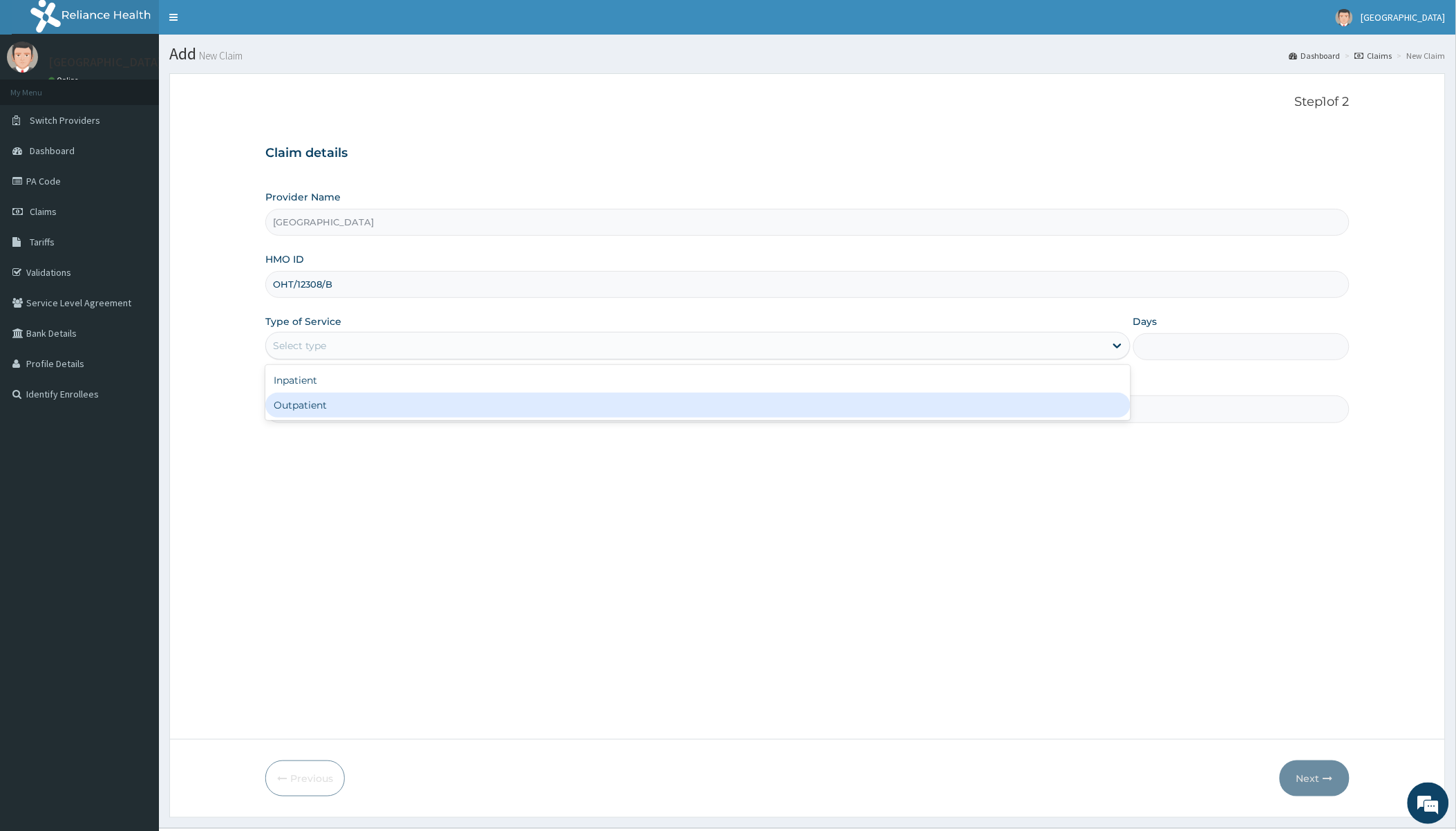
click at [313, 403] on div "Outpatient" at bounding box center [698, 405] width 864 height 25
type input "1"
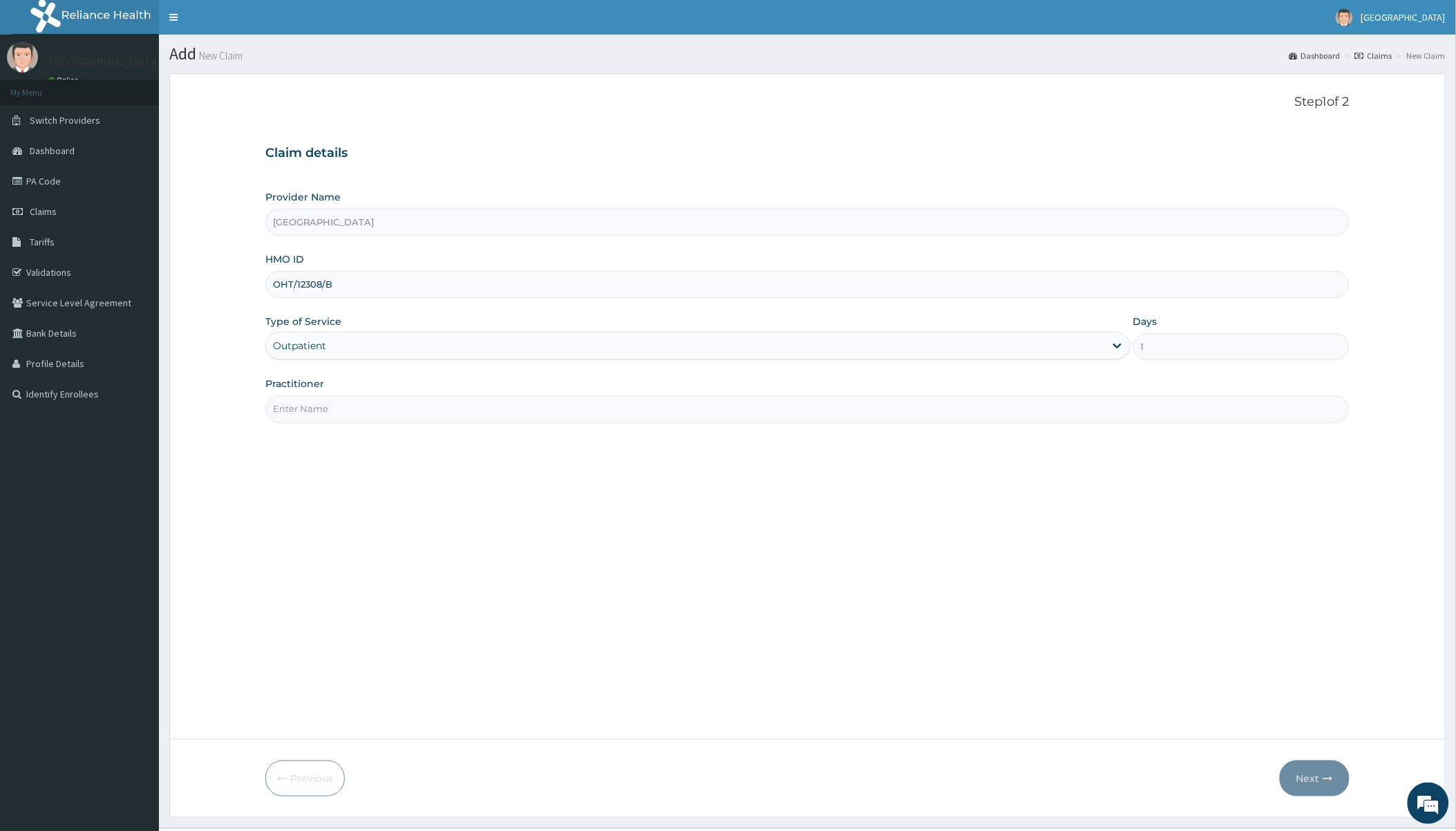
click at [313, 404] on input "Practitioner" at bounding box center [807, 409] width 1083 height 27
type input "Dr Okoroafor"
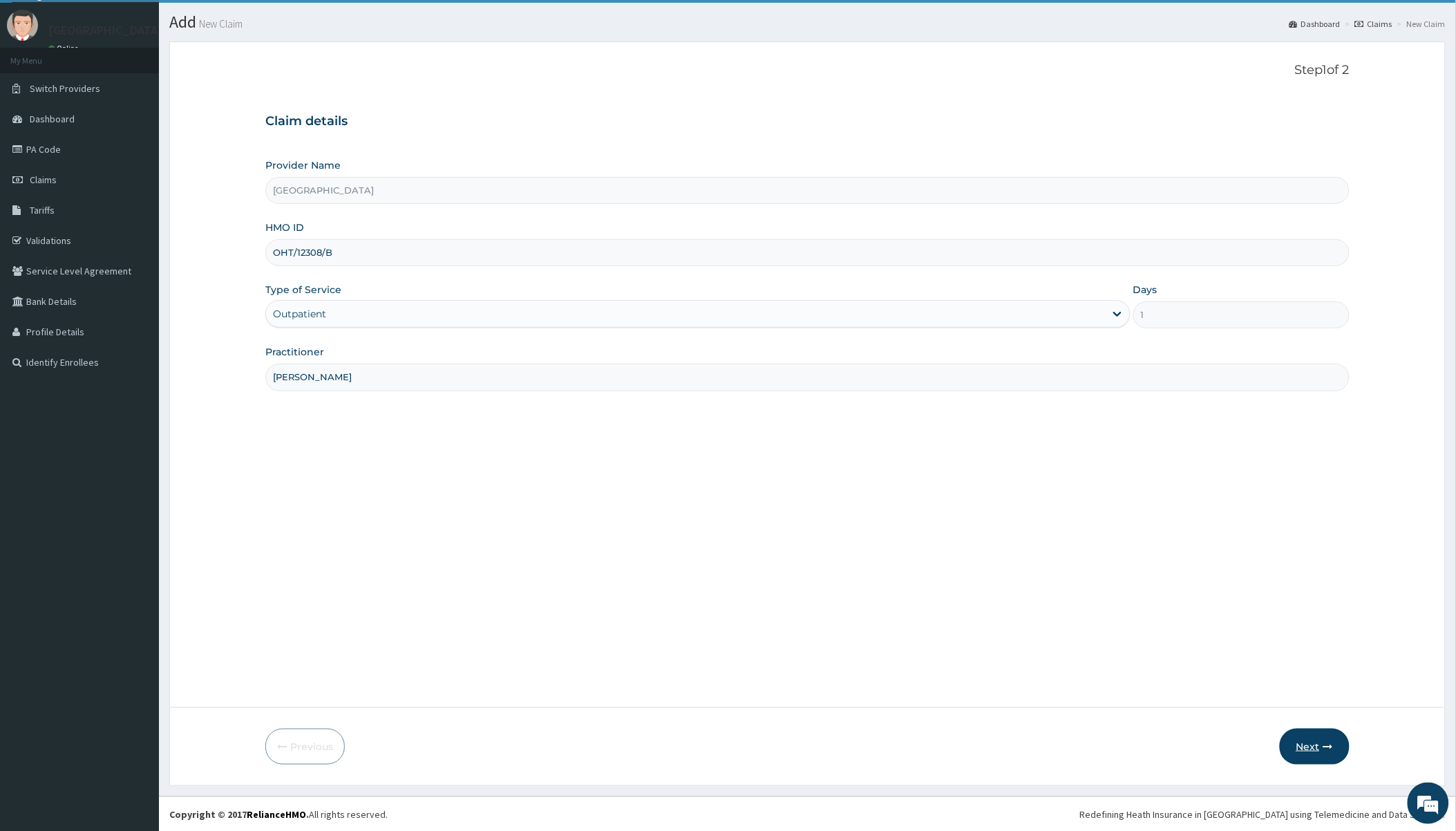
click at [1330, 754] on button "Next" at bounding box center [1314, 747] width 70 height 36
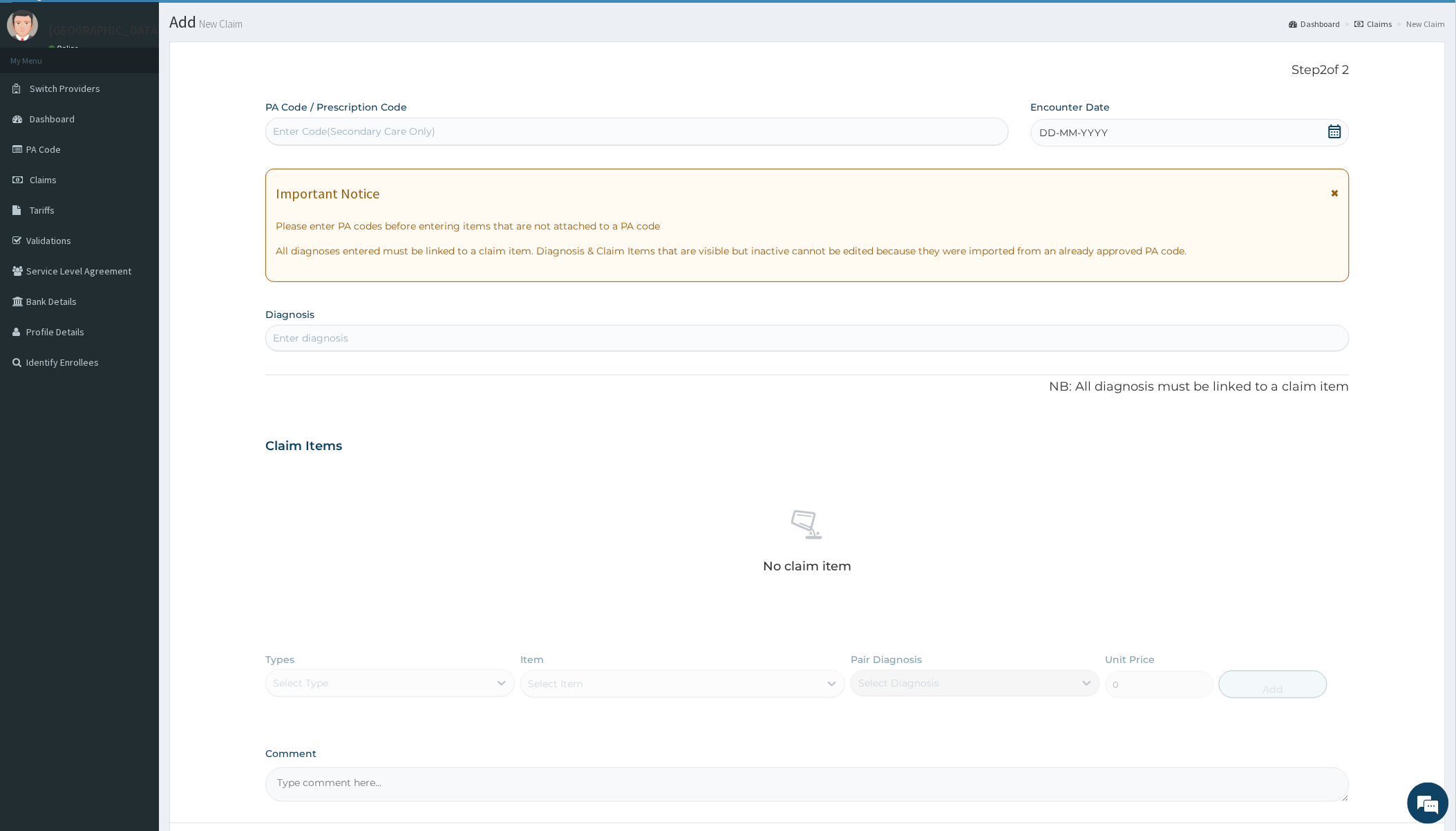
scroll to position [0, 0]
click at [396, 346] on div "Enter diagnosis" at bounding box center [807, 337] width 1082 height 22
type input "mala"
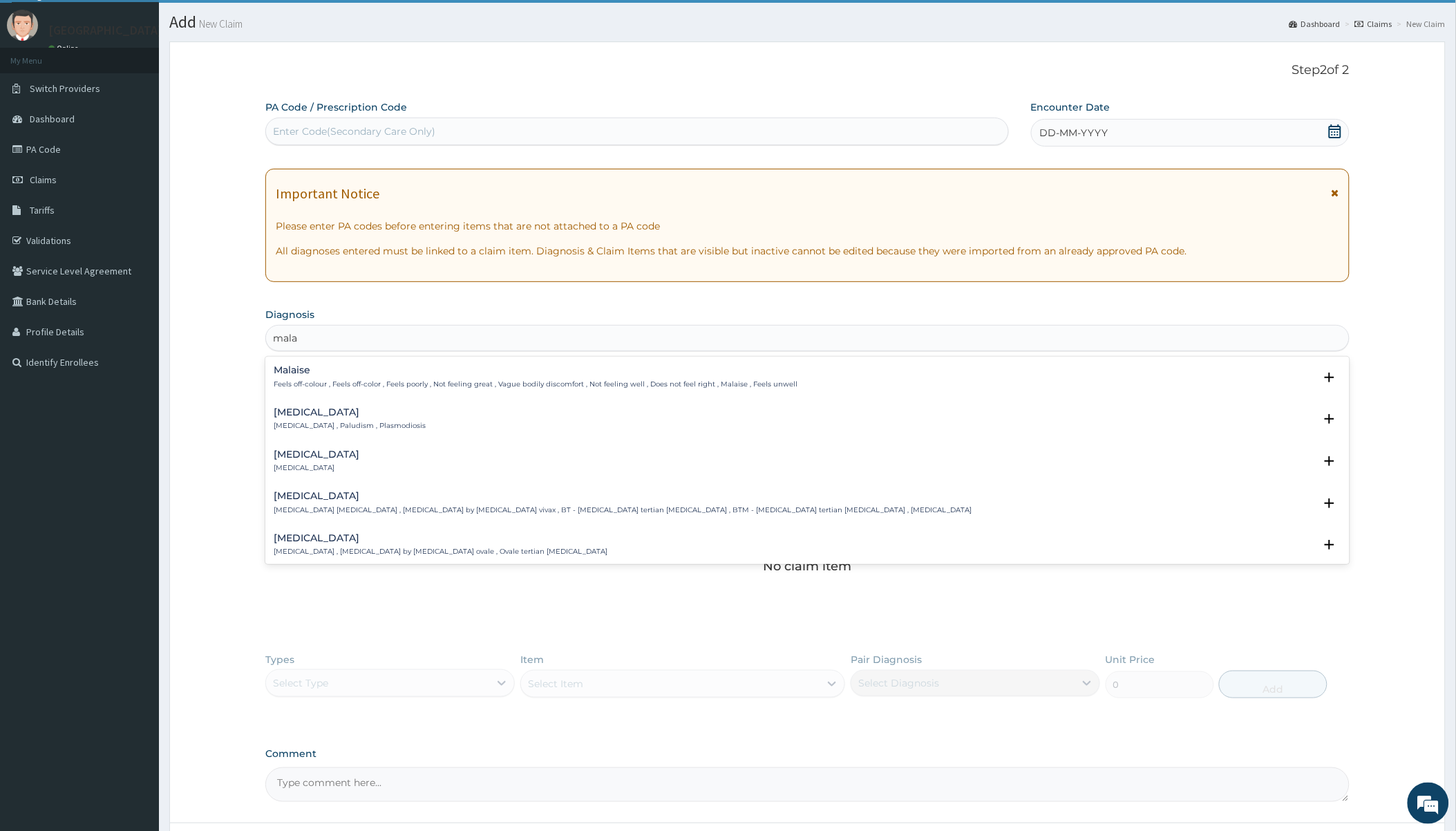
click at [303, 418] on div "Malaria Malaria , Paludism , Plasmodiosis" at bounding box center [350, 418] width 152 height 24
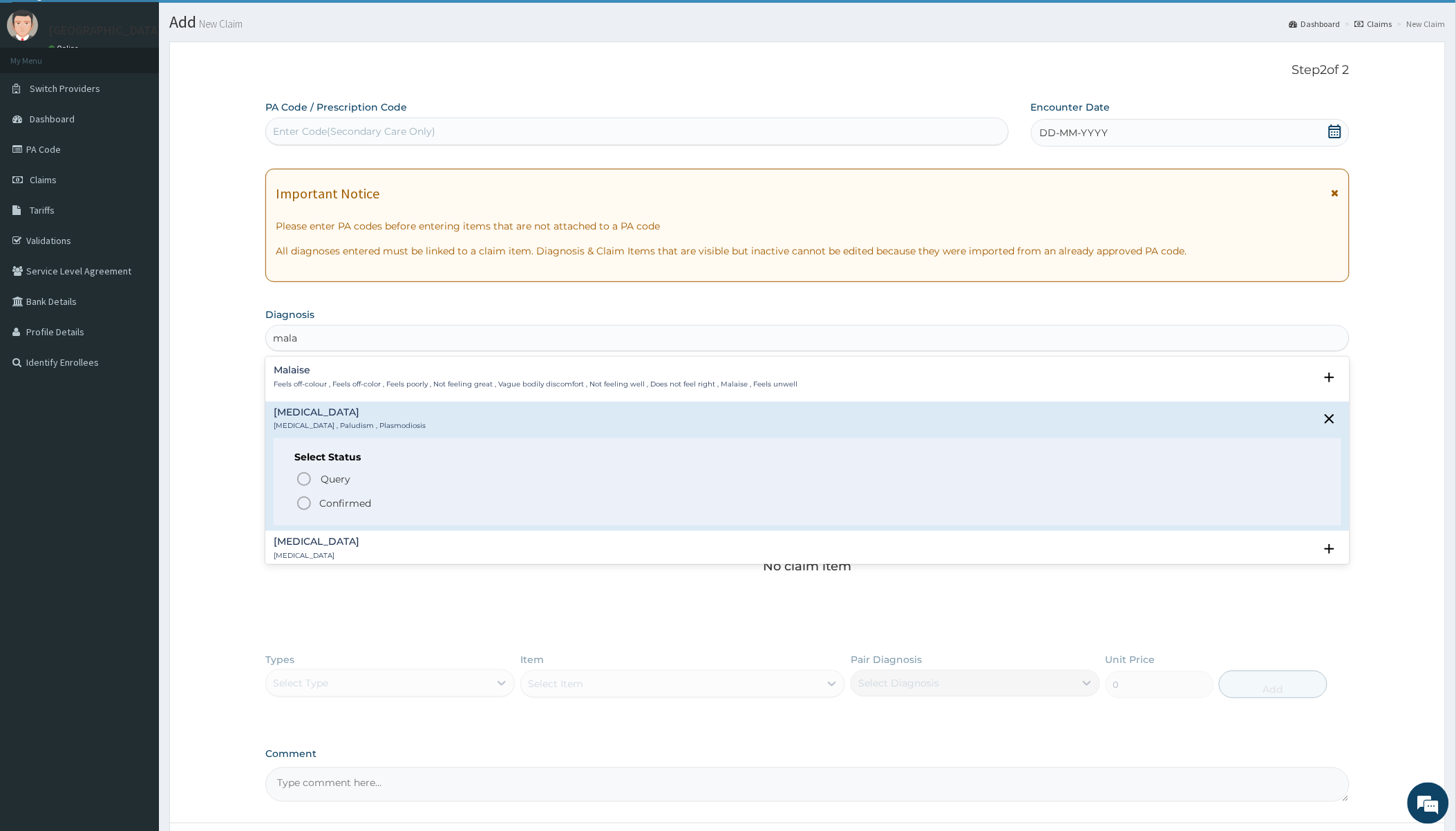
drag, startPoint x: 335, startPoint y: 502, endPoint x: 343, endPoint y: 497, distance: 9.4
click at [335, 503] on p "Confirmed" at bounding box center [345, 503] width 51 height 14
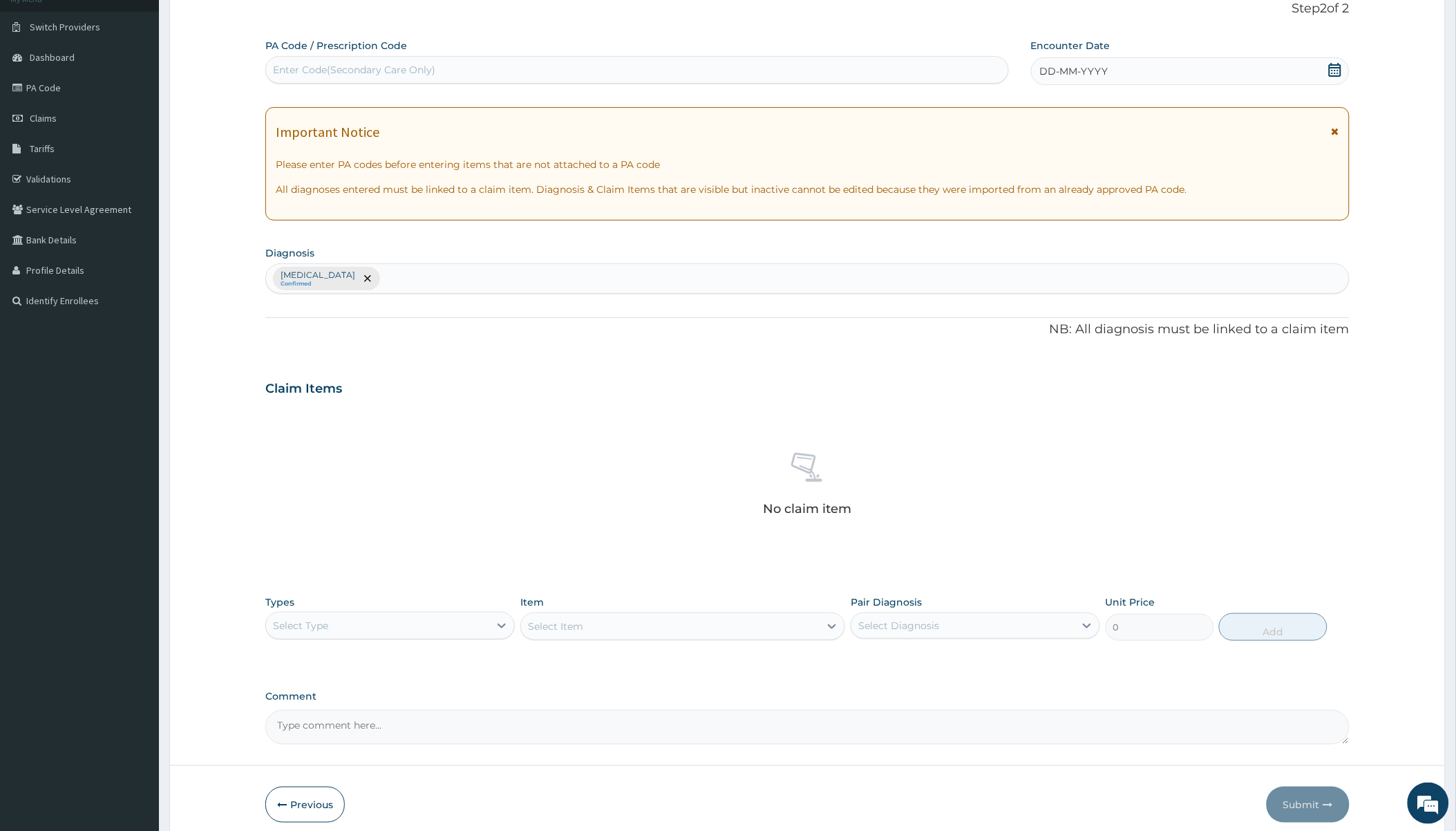
scroll to position [152, 0]
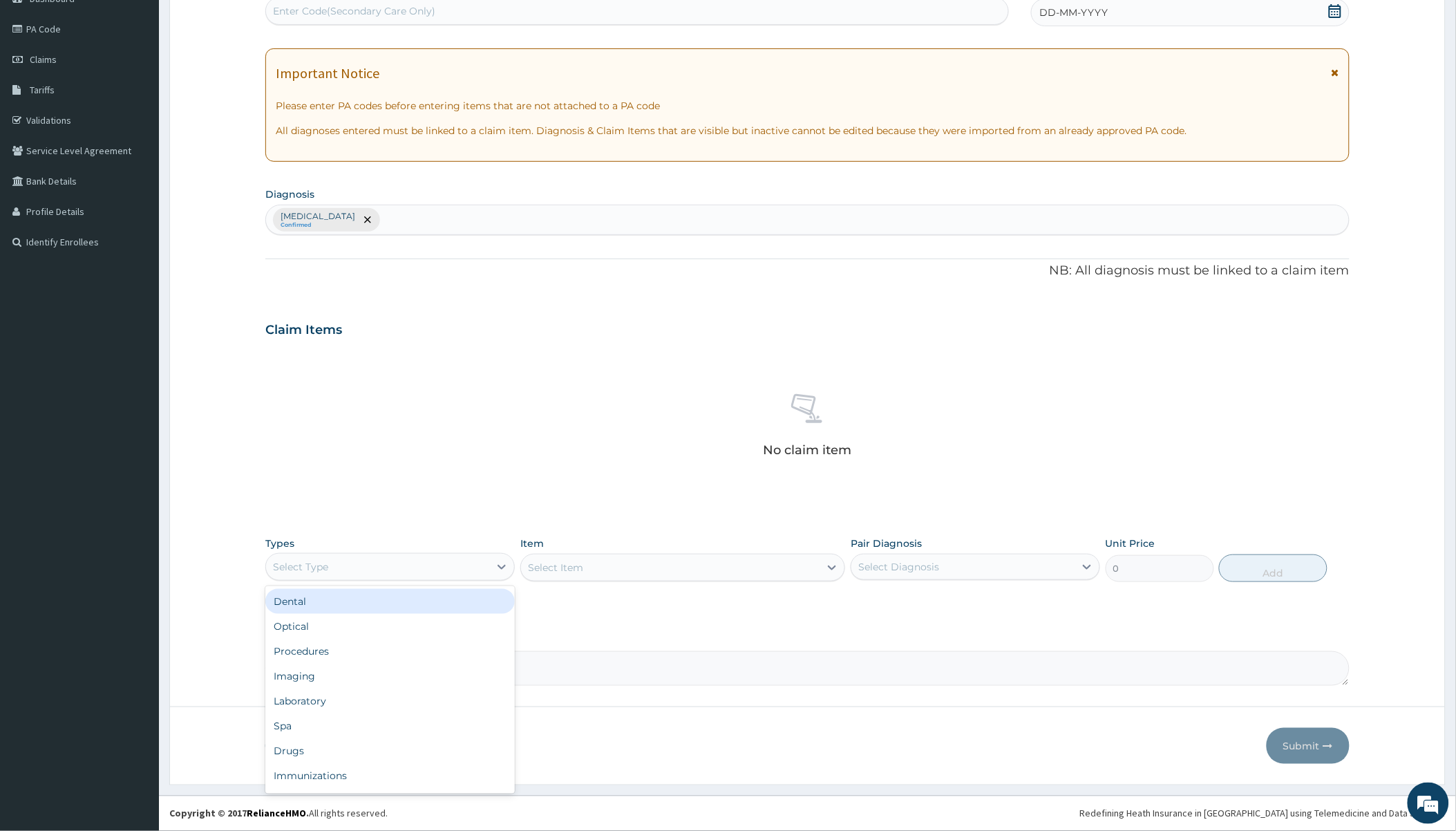
click at [392, 577] on div "Select Type" at bounding box center [377, 566] width 223 height 22
click at [331, 660] on div "Procedures" at bounding box center [391, 651] width 250 height 25
click at [576, 560] on div "Select Item" at bounding box center [556, 567] width 55 height 14
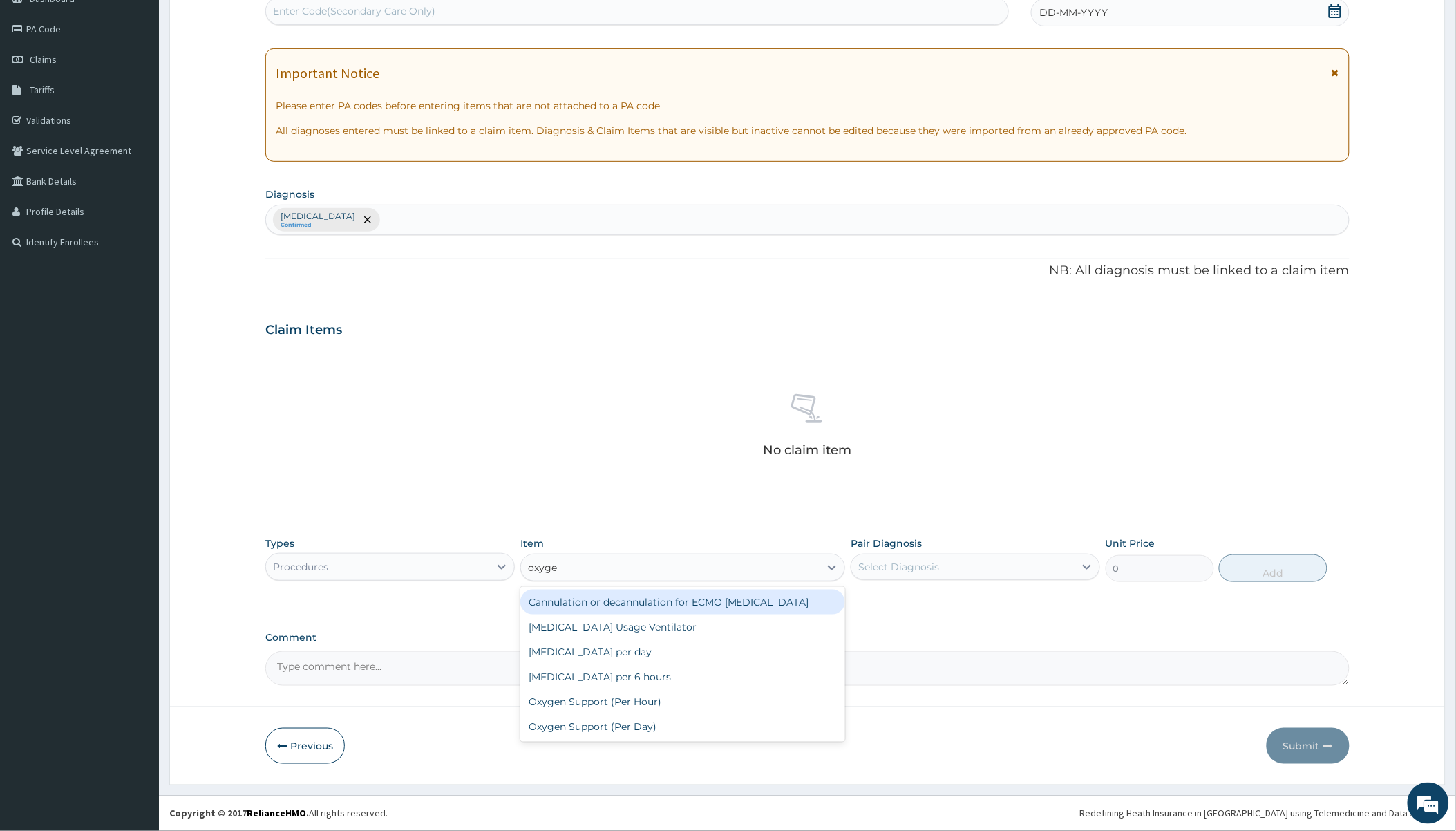
type input "oxygen"
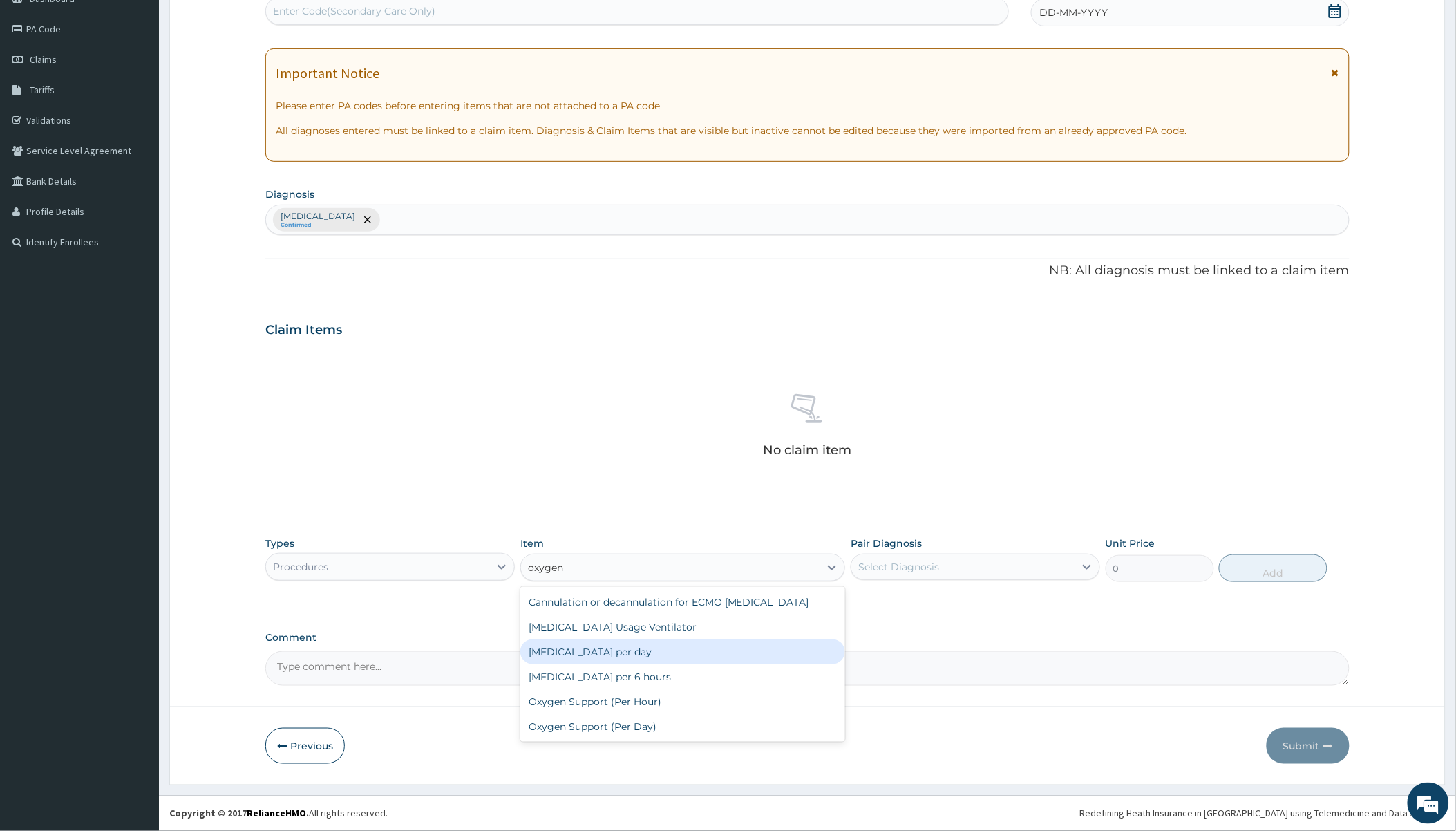
click at [588, 664] on div "Oxygen therapy per day" at bounding box center [682, 652] width 325 height 25
type input "20000"
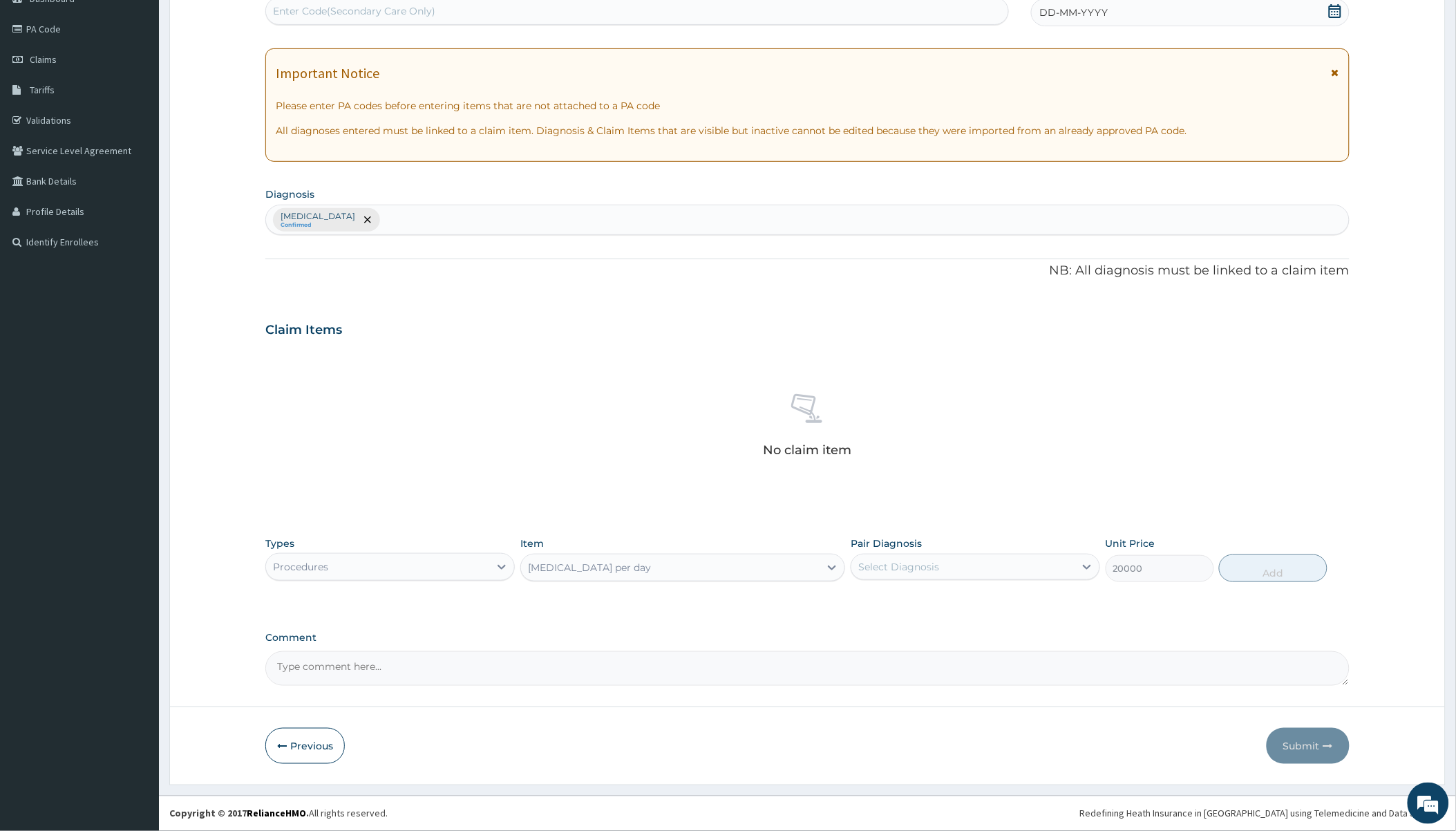
click at [666, 570] on div "Oxygen therapy per day" at bounding box center [670, 567] width 298 height 22
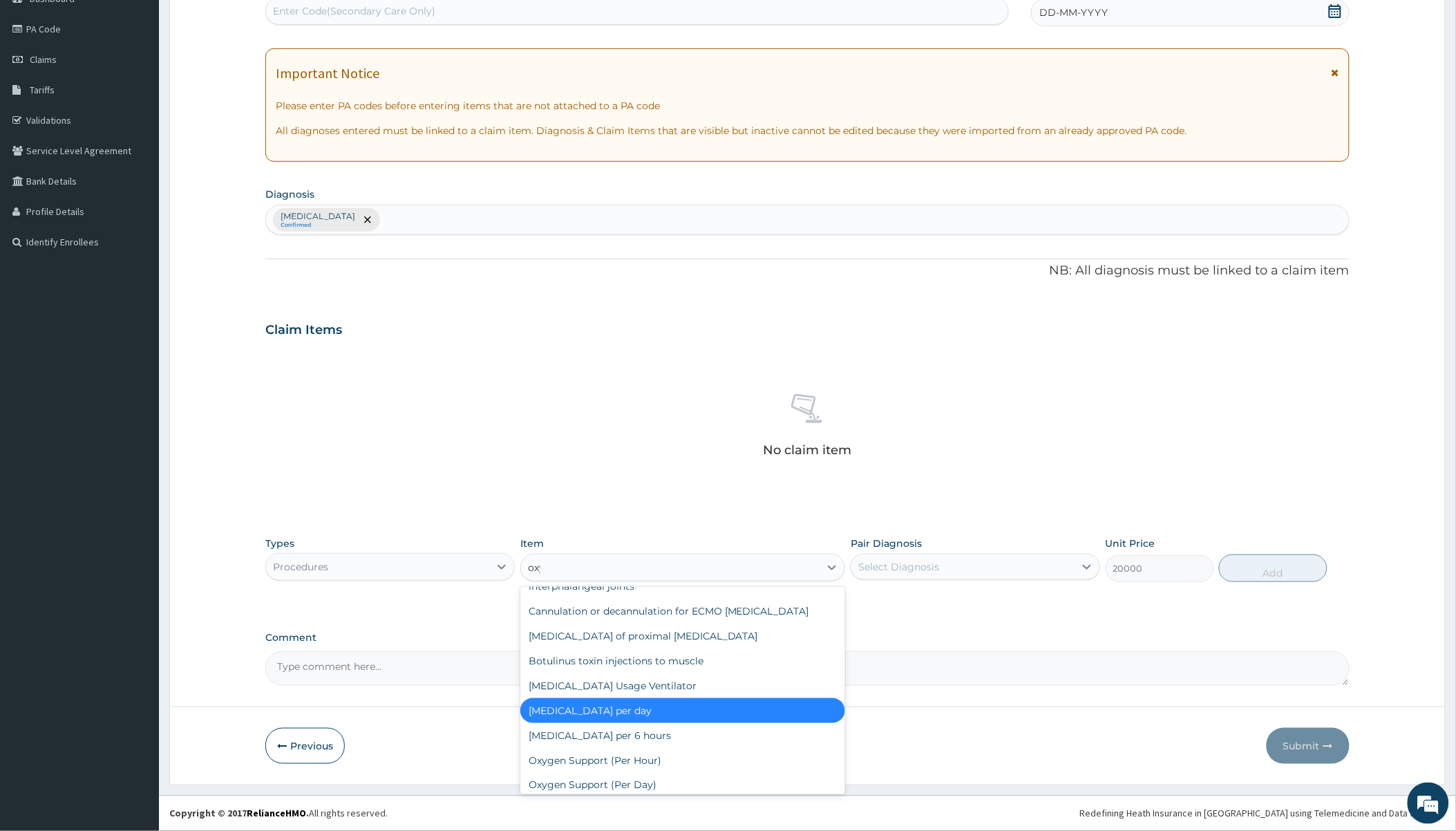
scroll to position [0, 0]
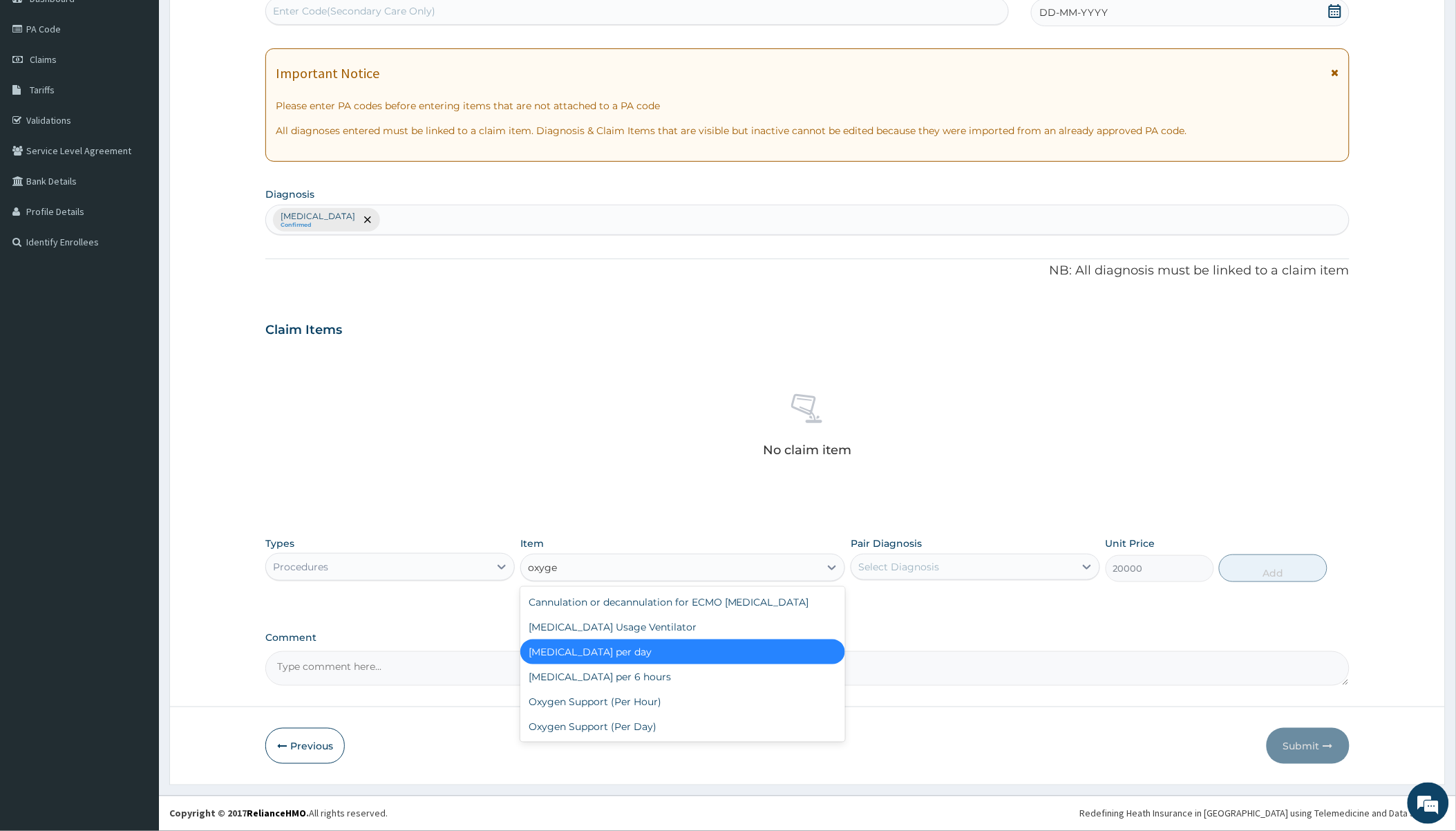
type input "oxygen"
click at [570, 739] on div "Oxygen Support (Per Day)" at bounding box center [682, 726] width 325 height 25
type input "25000"
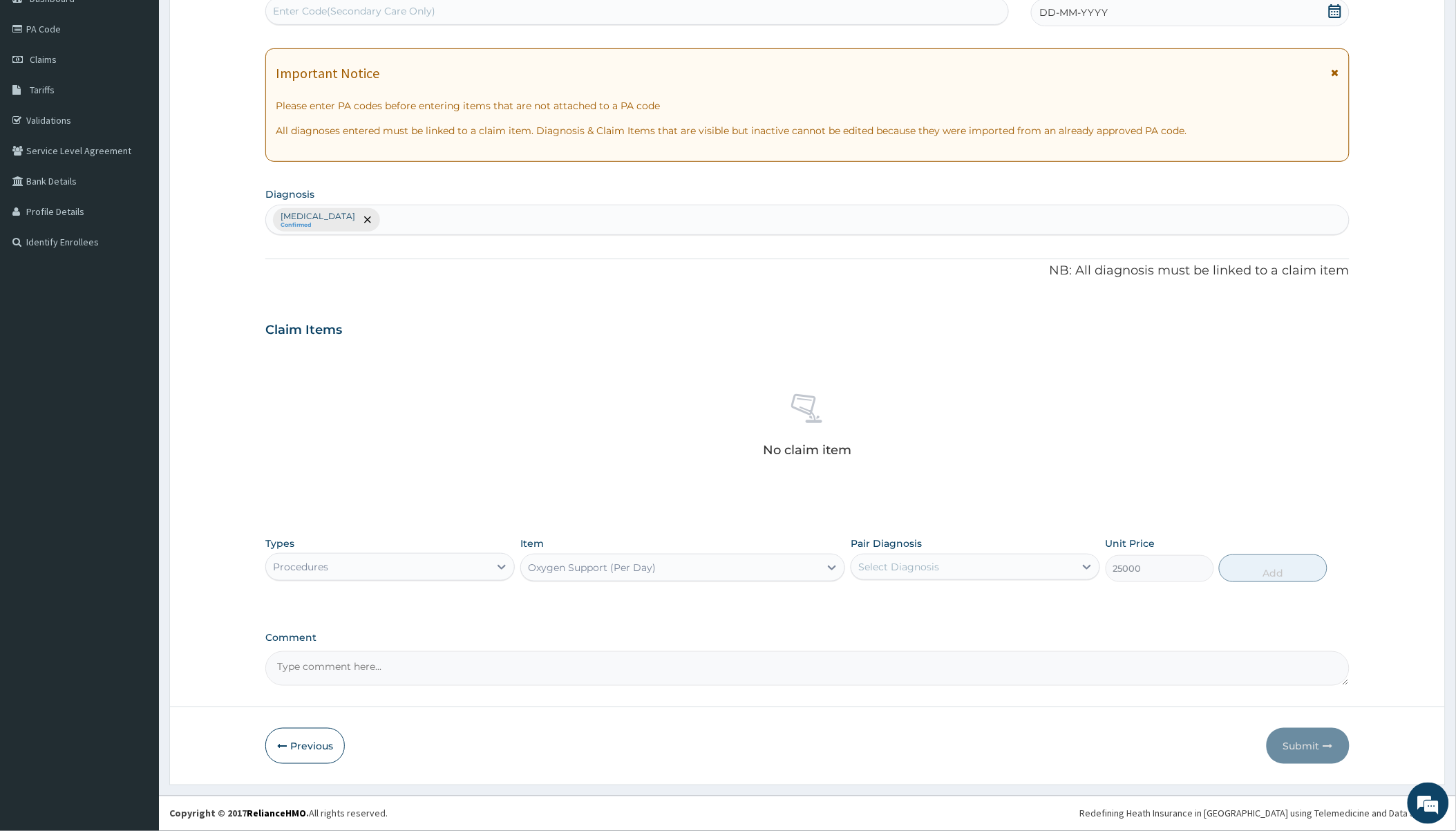
click at [920, 544] on label "Pair Diagnosis" at bounding box center [886, 543] width 71 height 14
click at [927, 562] on div "Select Diagnosis" at bounding box center [899, 567] width 81 height 14
click at [913, 597] on div "Malaria" at bounding box center [976, 602] width 250 height 29
checkbox input "true"
click at [1251, 560] on button "Add" at bounding box center [1274, 568] width 109 height 28
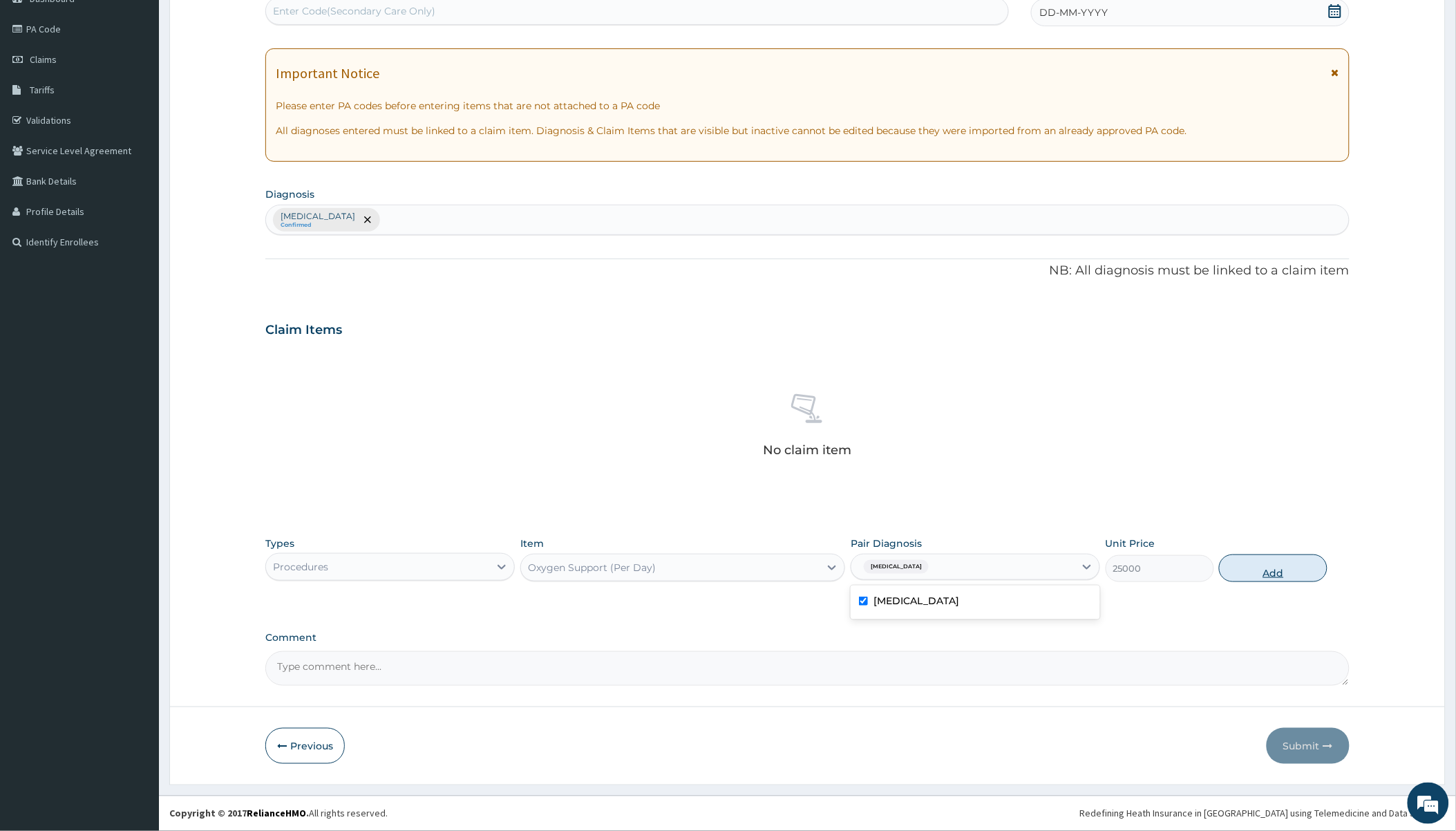
type input "0"
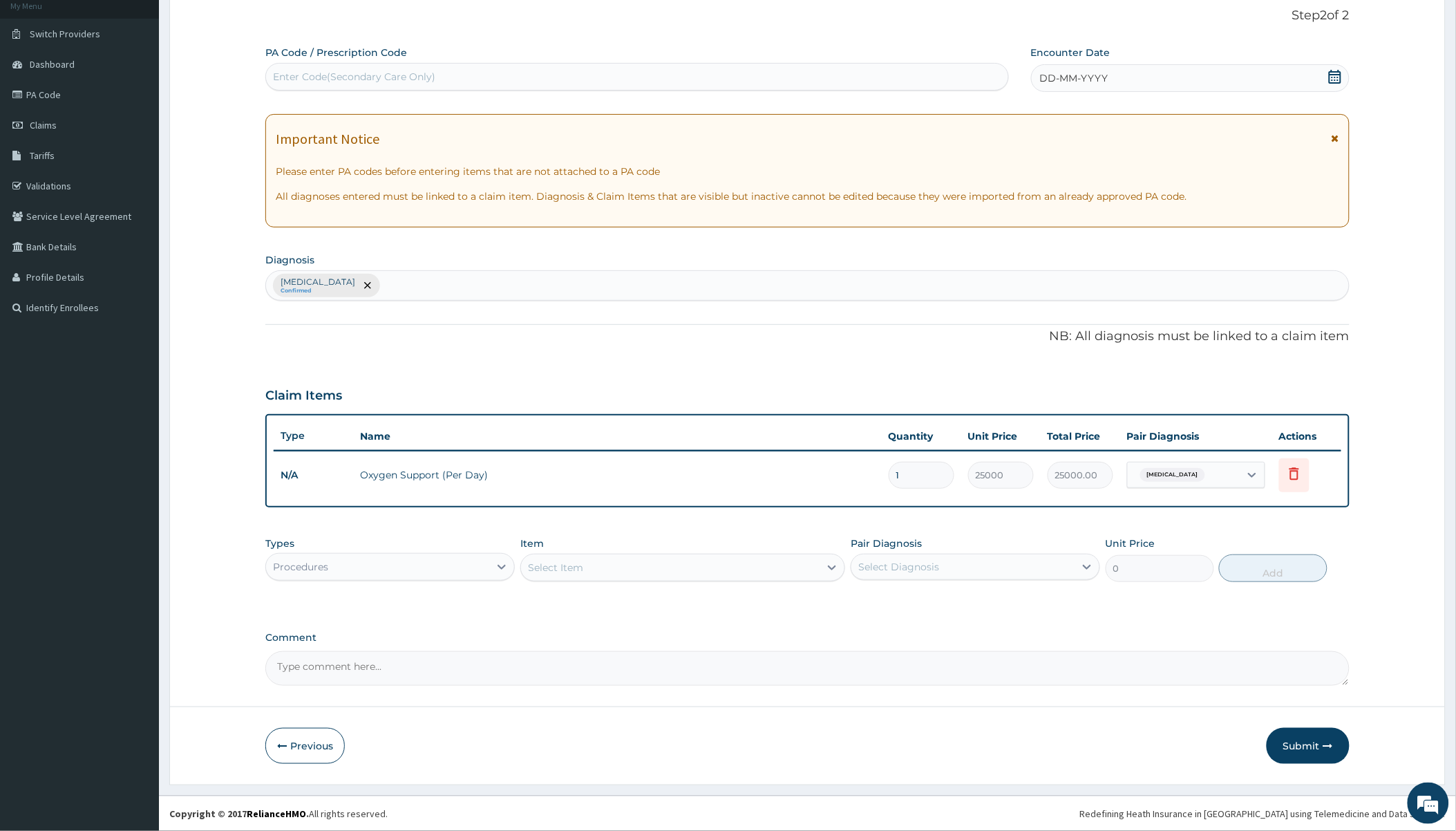
scroll to position [85, 0]
drag, startPoint x: 354, startPoint y: 473, endPoint x: 546, endPoint y: 491, distance: 192.8
click at [545, 491] on tr "N/A Oxygen Support (Per Day) 1 25000 25000.00 Malaria Delete" at bounding box center [807, 476] width 1067 height 48
copy td "Oxygen Support (Per Day)"
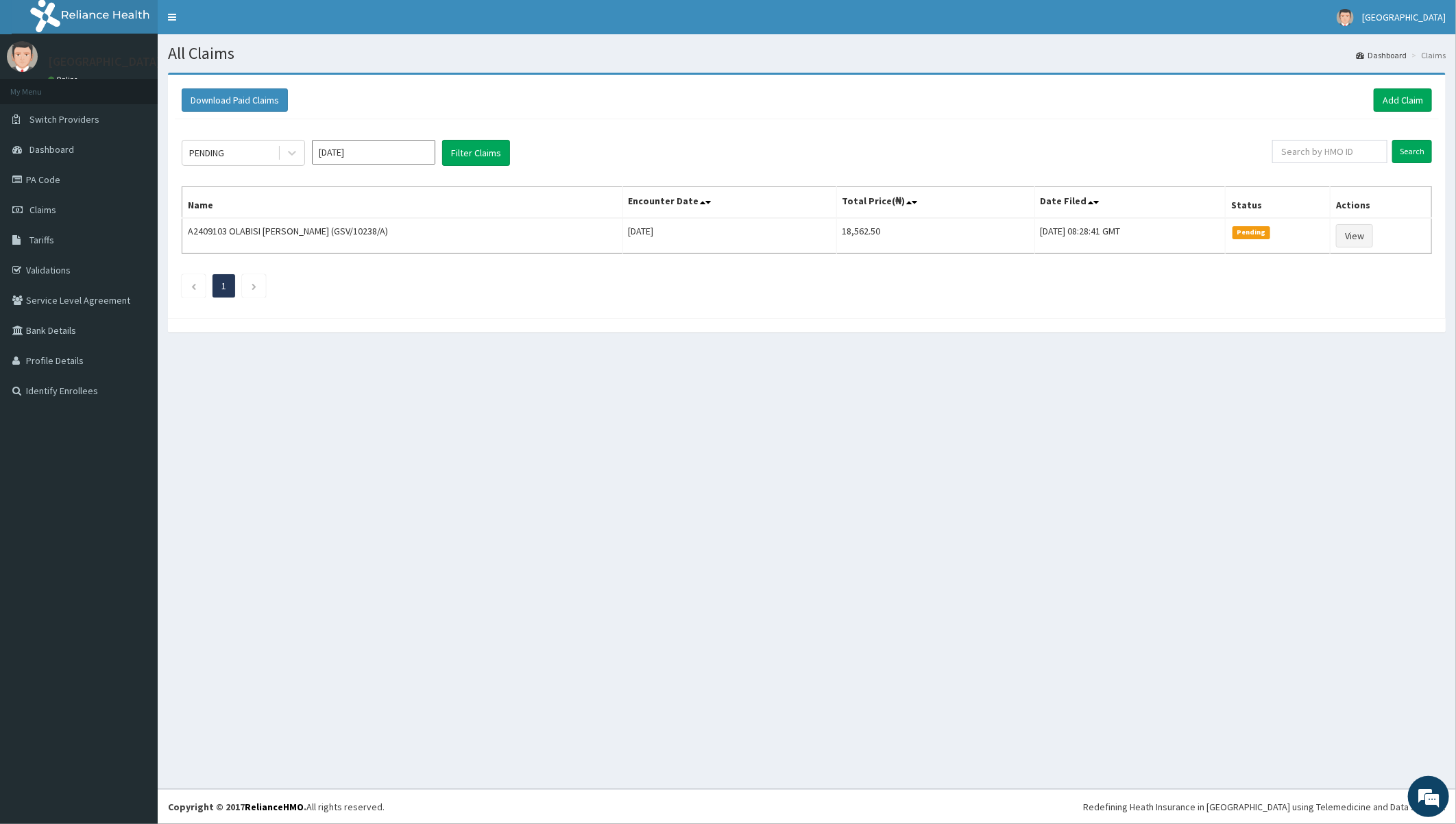
click at [51, 179] on link "PA Code" at bounding box center [78, 180] width 158 height 30
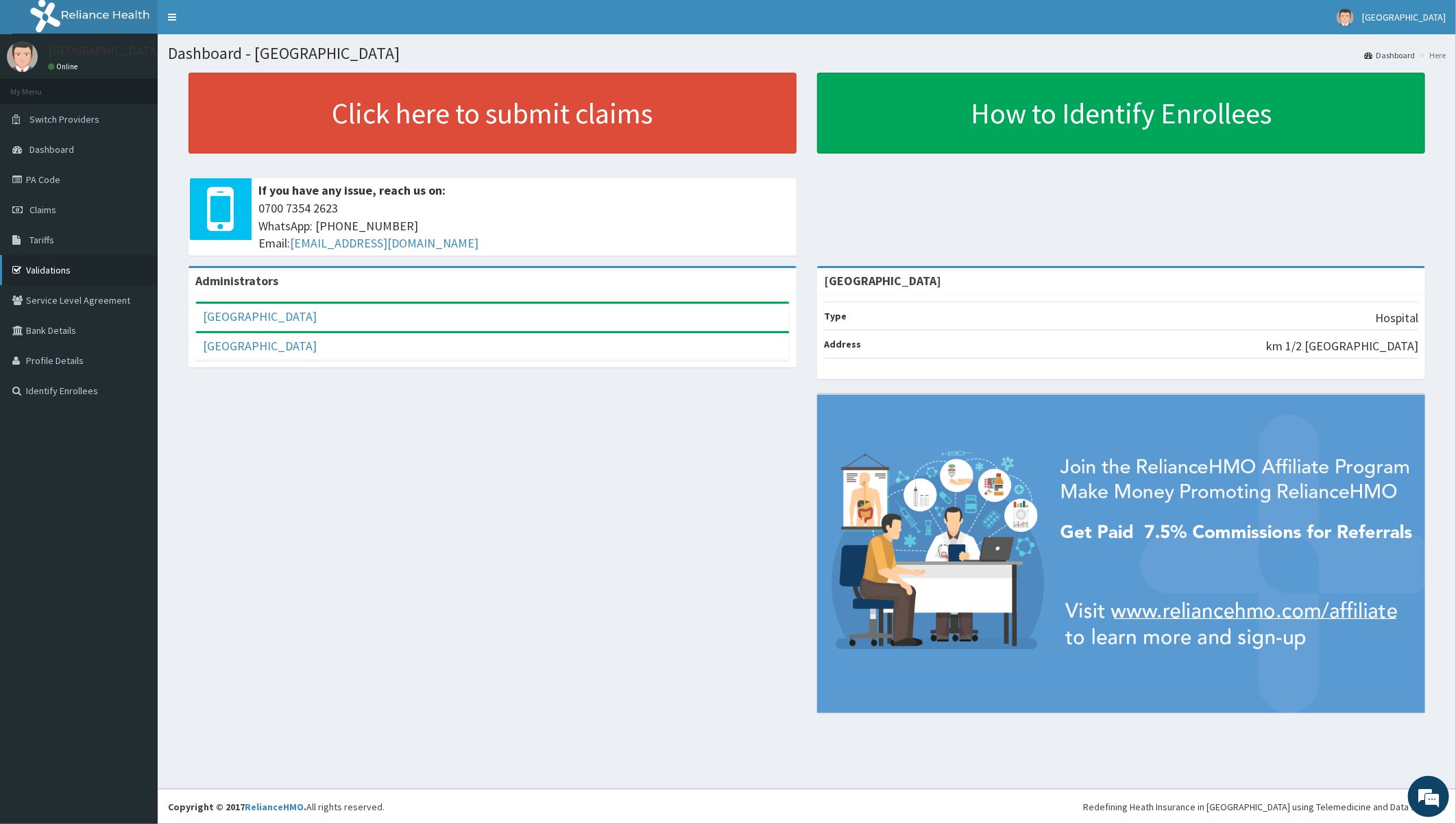
click at [39, 271] on link "Validations" at bounding box center [78, 270] width 158 height 30
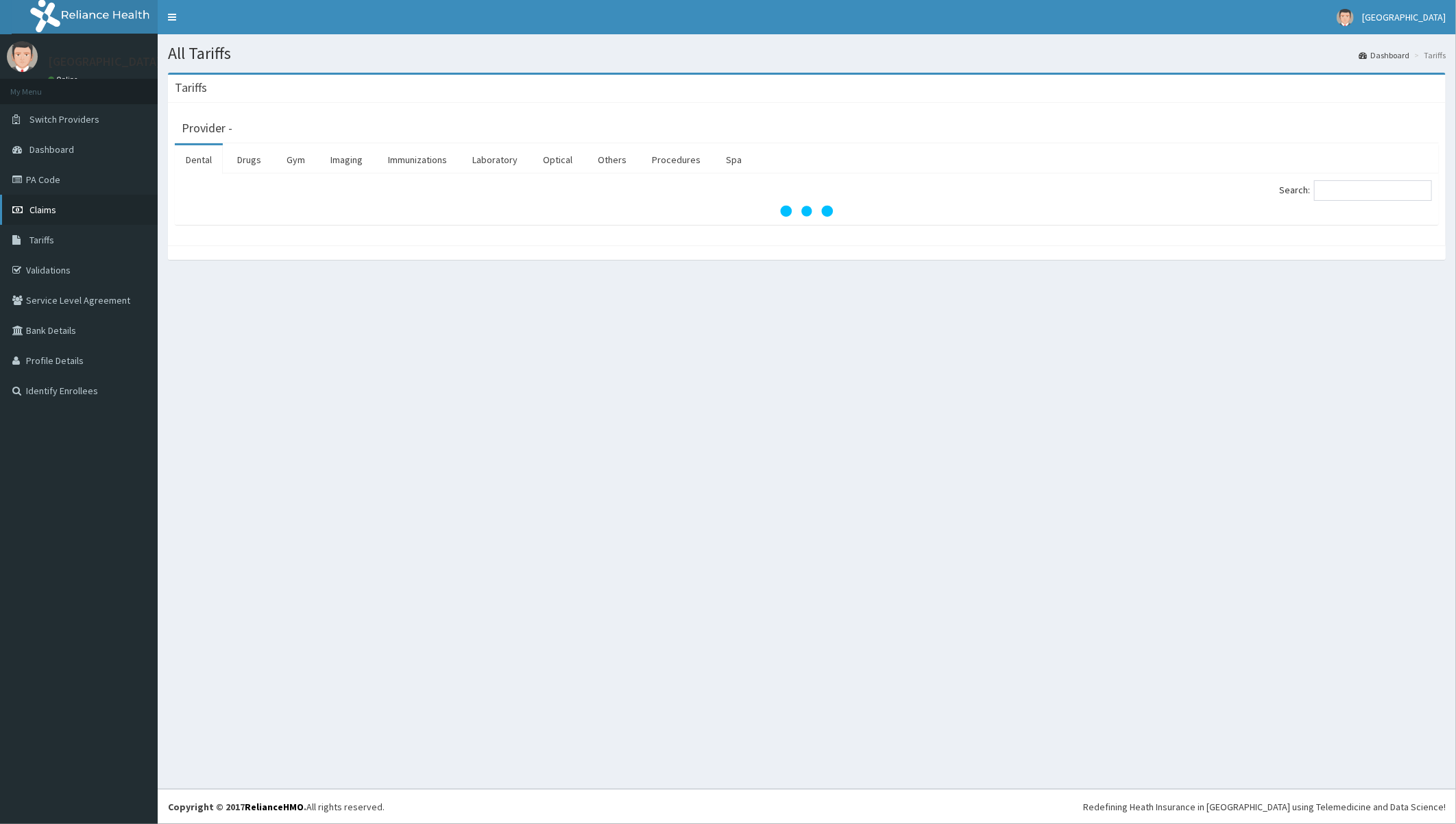
drag, startPoint x: 0, startPoint y: 0, endPoint x: 43, endPoint y: 209, distance: 213.4
click at [42, 209] on span "Claims" at bounding box center [43, 209] width 26 height 12
